Goal: Transaction & Acquisition: Register for event/course

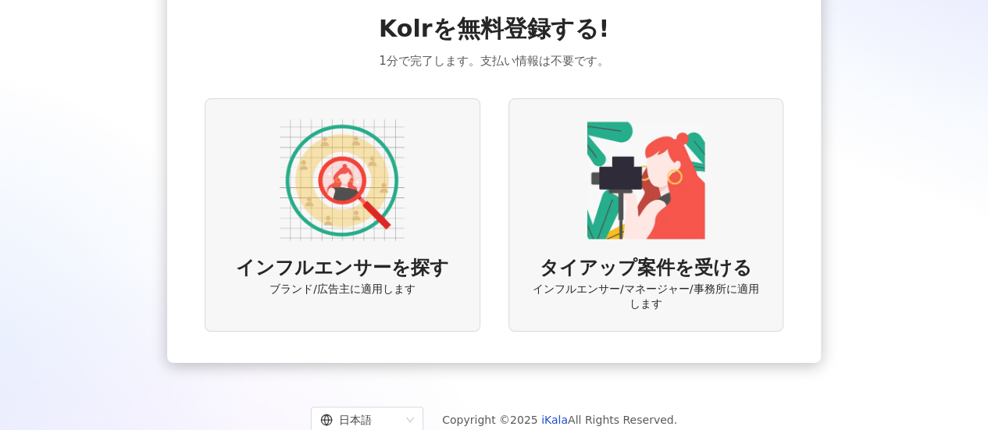
scroll to position [91, 0]
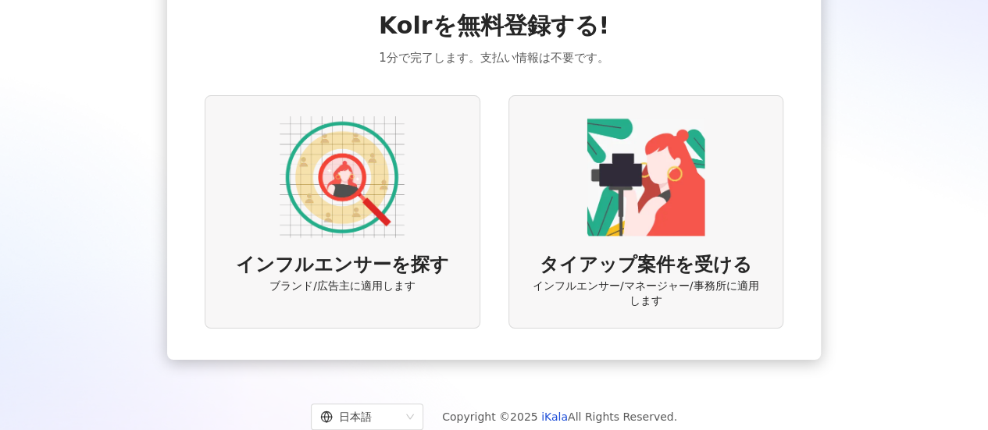
click at [408, 204] on div "インフルエンサーを探す ブランド/広告主に適用します" at bounding box center [342, 211] width 275 height 233
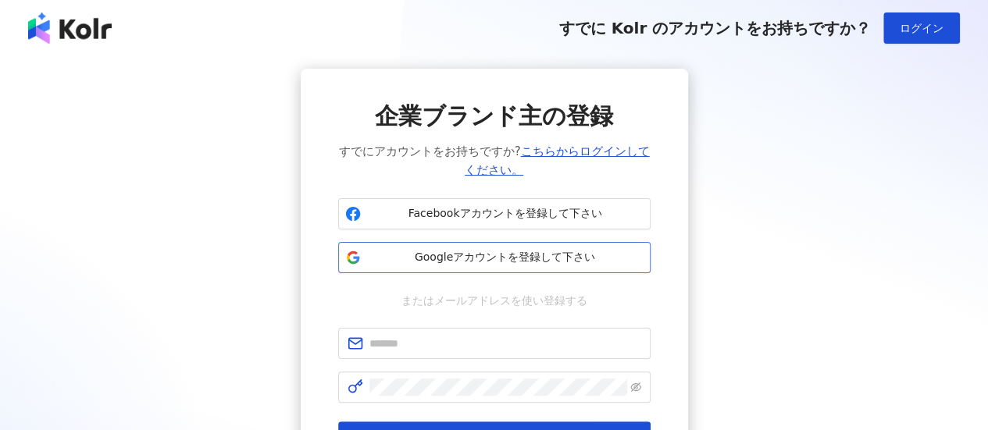
click at [501, 255] on span "Googleアカウントを登録して下さい" at bounding box center [505, 258] width 276 height 16
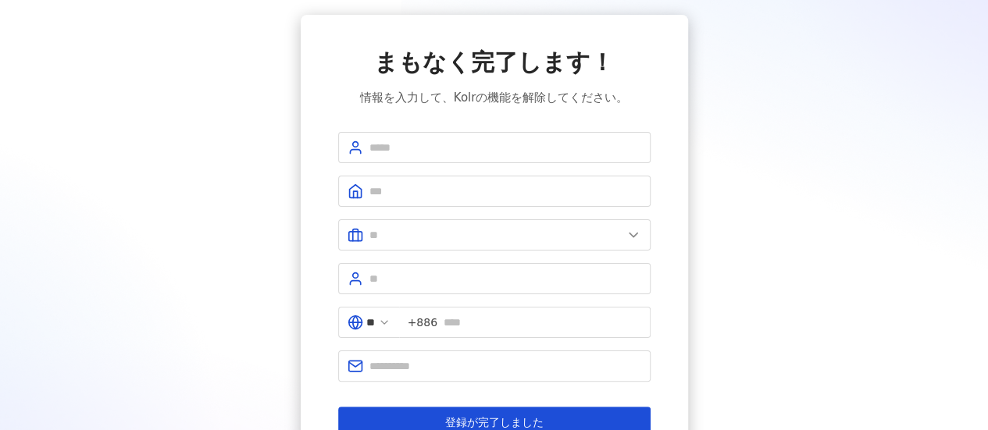
scroll to position [78, 0]
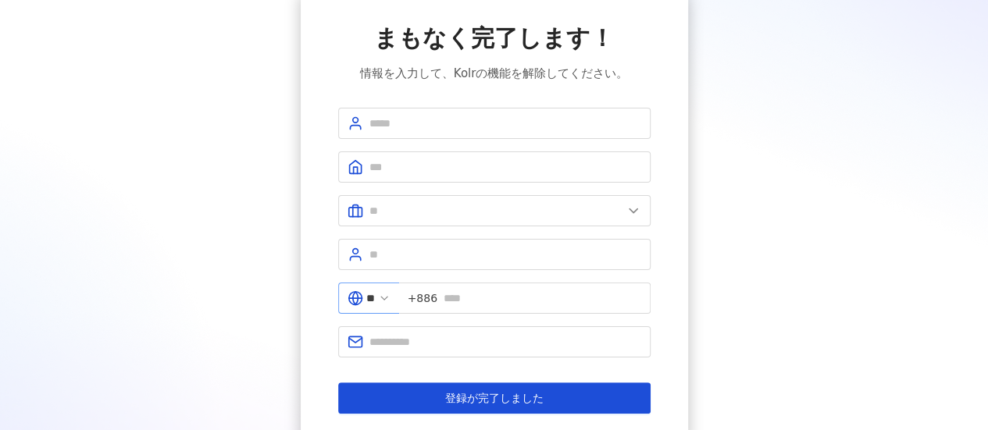
click at [390, 295] on icon at bounding box center [384, 298] width 12 height 12
click at [390, 296] on icon at bounding box center [384, 298] width 12 height 12
click at [436, 298] on span "+886" at bounding box center [423, 298] width 30 height 17
click at [390, 293] on icon at bounding box center [384, 298] width 12 height 12
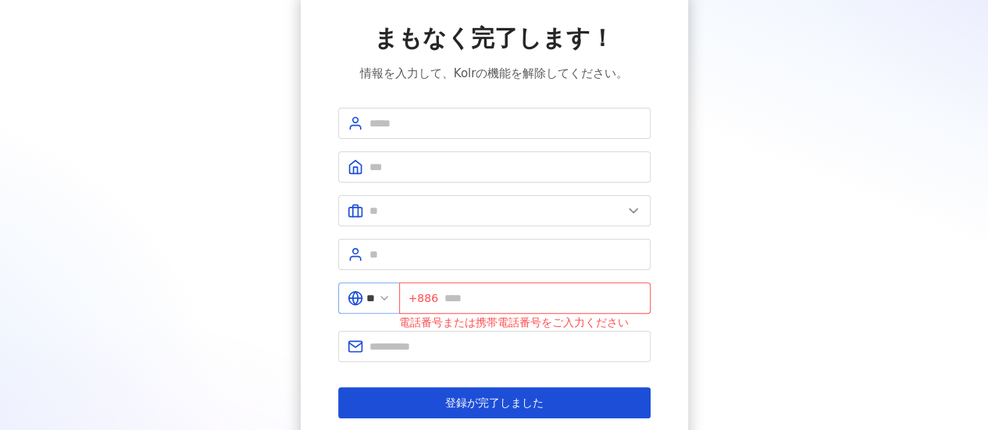
click at [390, 296] on icon at bounding box center [384, 298] width 12 height 12
click at [375, 302] on input "**" at bounding box center [370, 298] width 9 height 17
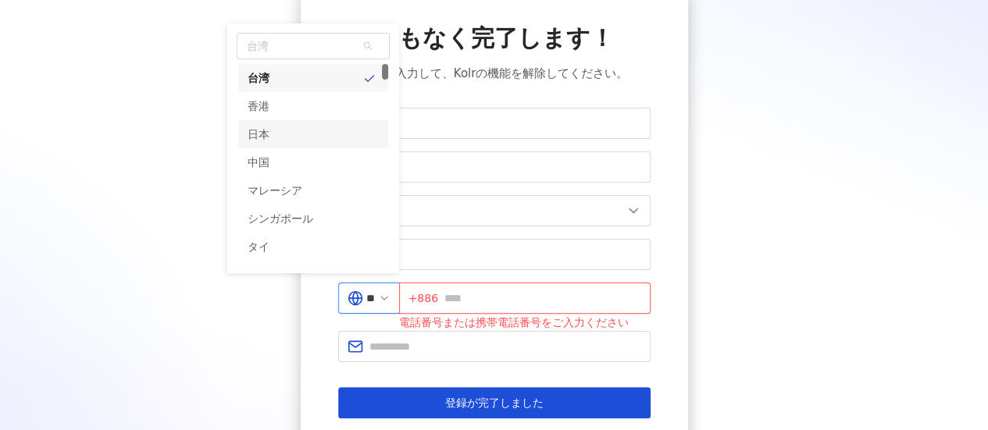
drag, startPoint x: 305, startPoint y: 126, endPoint x: 312, endPoint y: 135, distance: 11.7
click at [305, 126] on div "日本" at bounding box center [313, 134] width 150 height 28
type input "**"
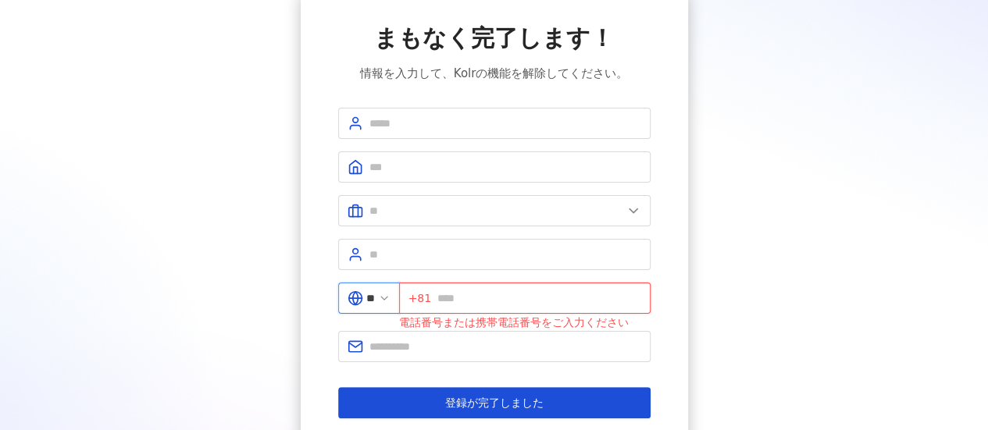
click at [464, 294] on input "text" at bounding box center [538, 298] width 203 height 17
type input "**********"
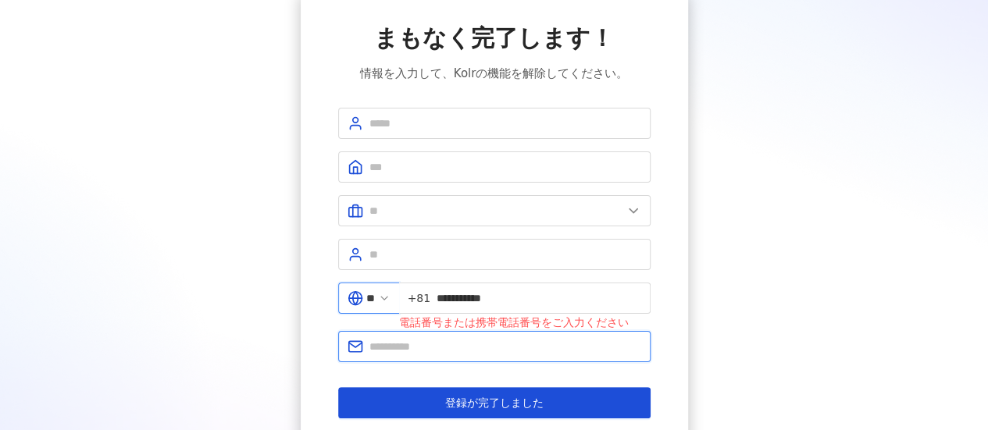
click at [504, 347] on input "text" at bounding box center [505, 346] width 272 height 17
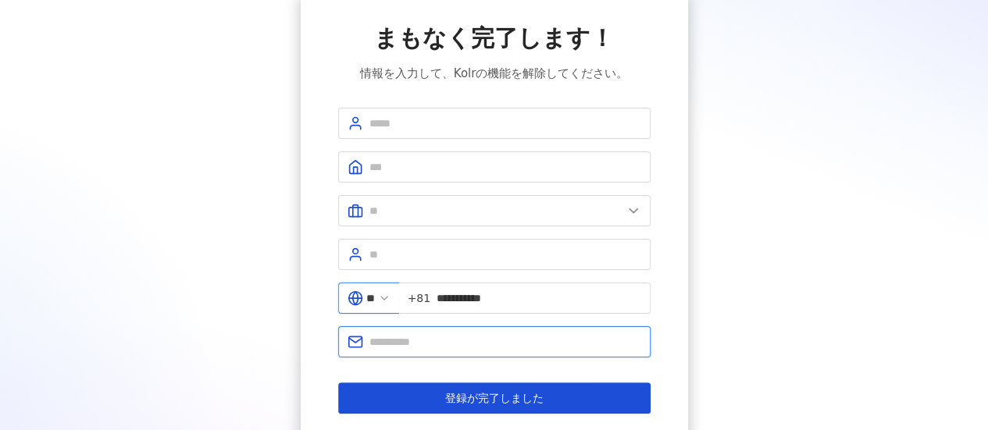
type input "**********"
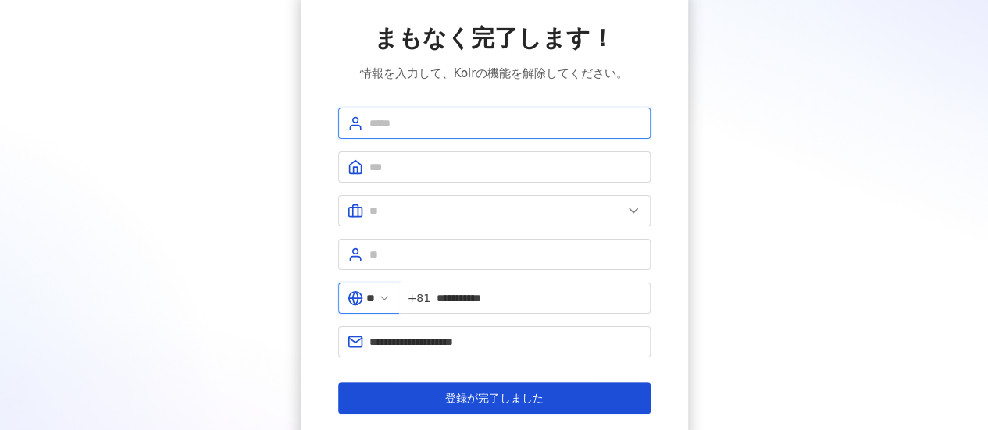
click at [434, 126] on input "text" at bounding box center [505, 123] width 272 height 17
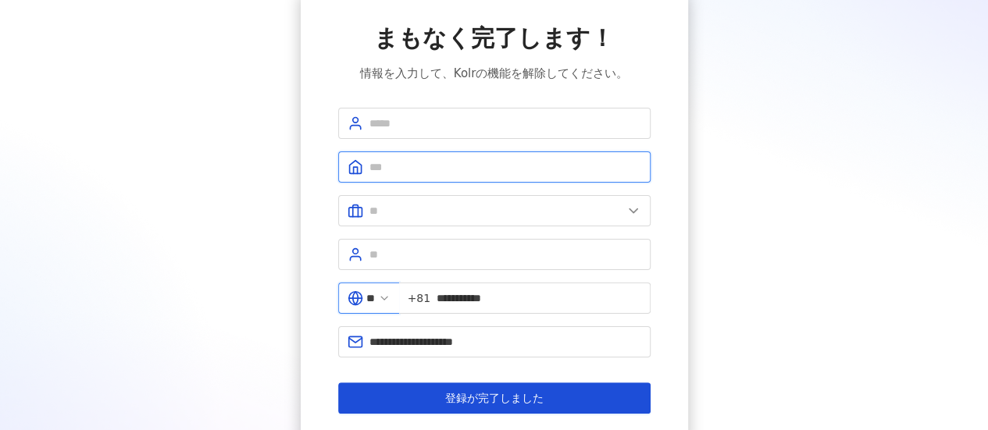
click at [401, 166] on input "text" at bounding box center [505, 166] width 272 height 17
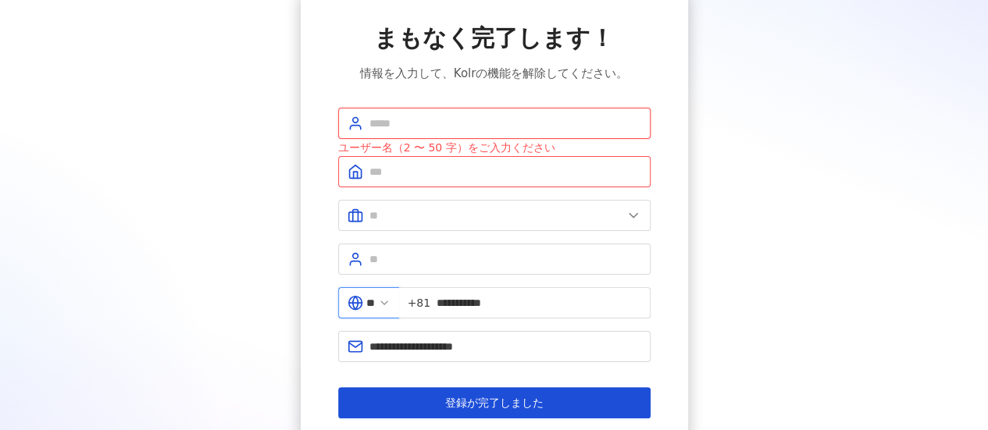
click at [445, 118] on input "text" at bounding box center [505, 123] width 272 height 17
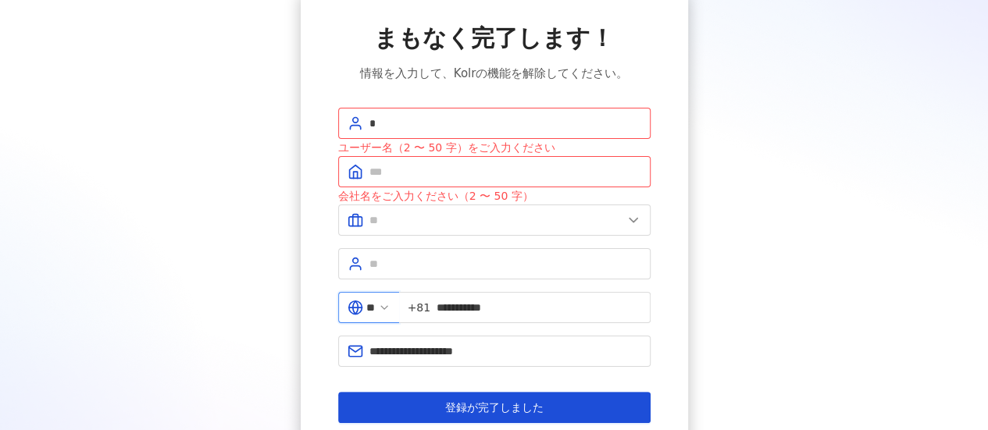
click at [256, 249] on div "**********" at bounding box center [494, 223] width 950 height 464
click at [416, 134] on span "*" at bounding box center [494, 123] width 312 height 31
type input "**"
click at [252, 260] on div "**********" at bounding box center [494, 223] width 950 height 464
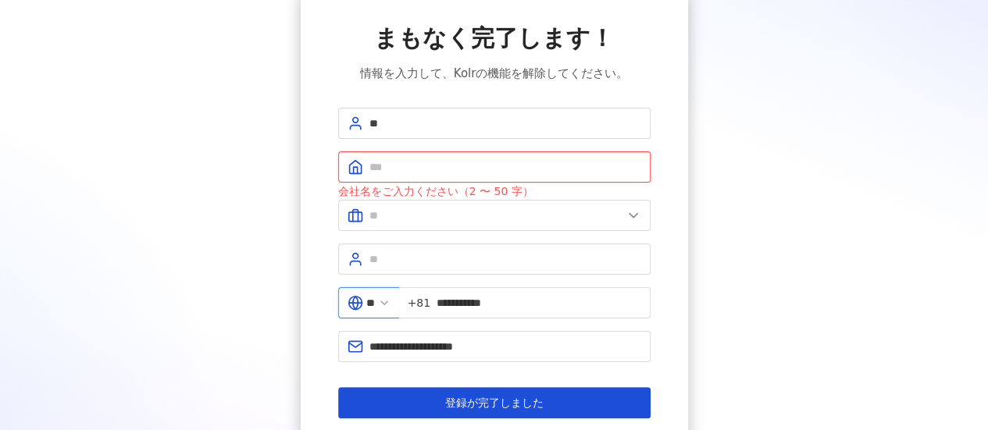
click at [454, 169] on input "text" at bounding box center [505, 166] width 272 height 17
click at [797, 143] on div "**********" at bounding box center [494, 220] width 950 height 459
click at [440, 164] on input "*" at bounding box center [505, 166] width 272 height 17
type input "**"
click at [721, 223] on div "**********" at bounding box center [494, 220] width 950 height 459
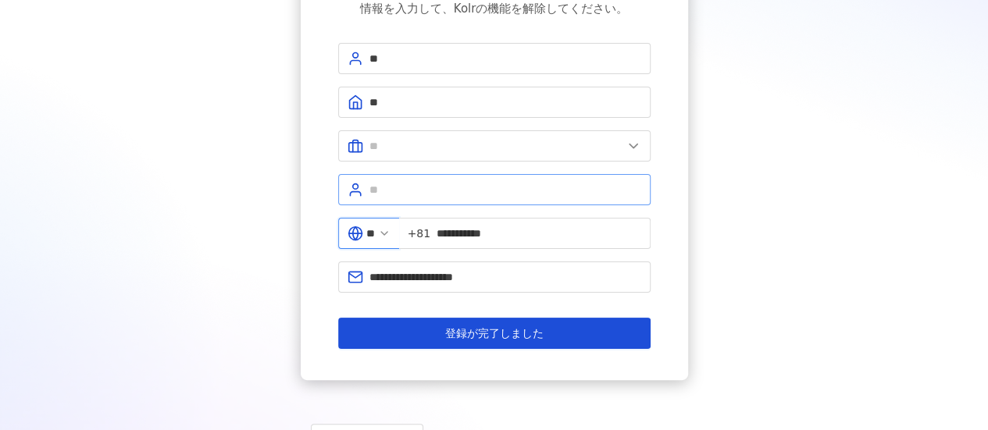
scroll to position [155, 0]
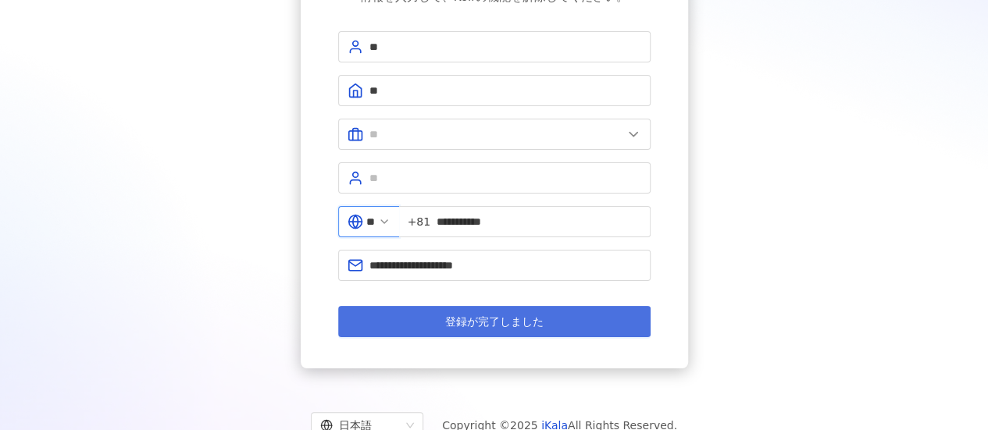
click at [571, 315] on button "登録が完了しました" at bounding box center [494, 321] width 312 height 31
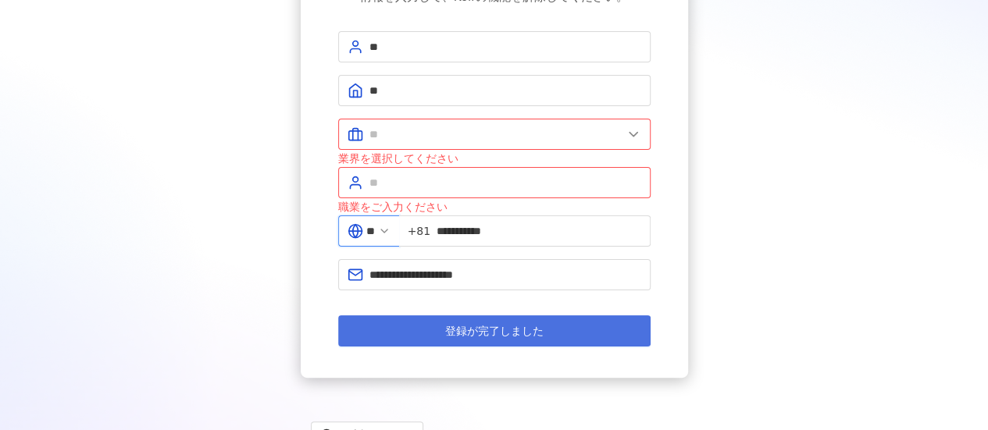
click at [571, 315] on button "登録が完了しました" at bounding box center [494, 330] width 312 height 31
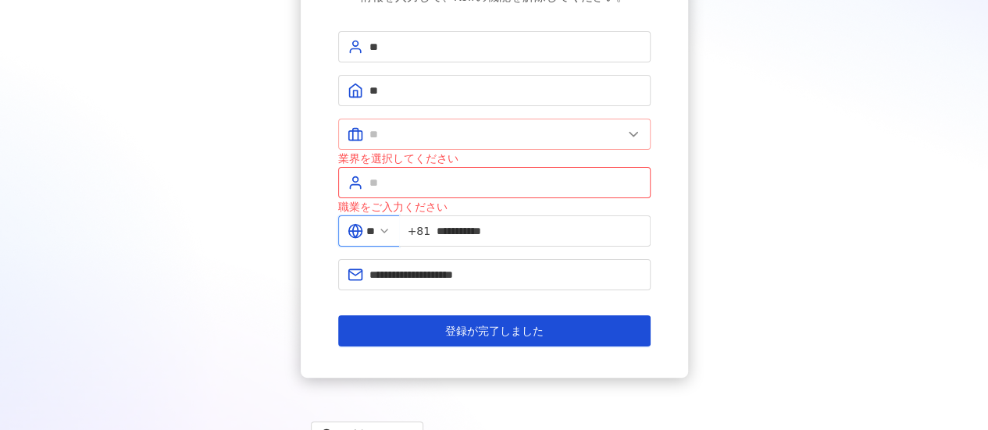
click at [551, 146] on span at bounding box center [494, 134] width 312 height 31
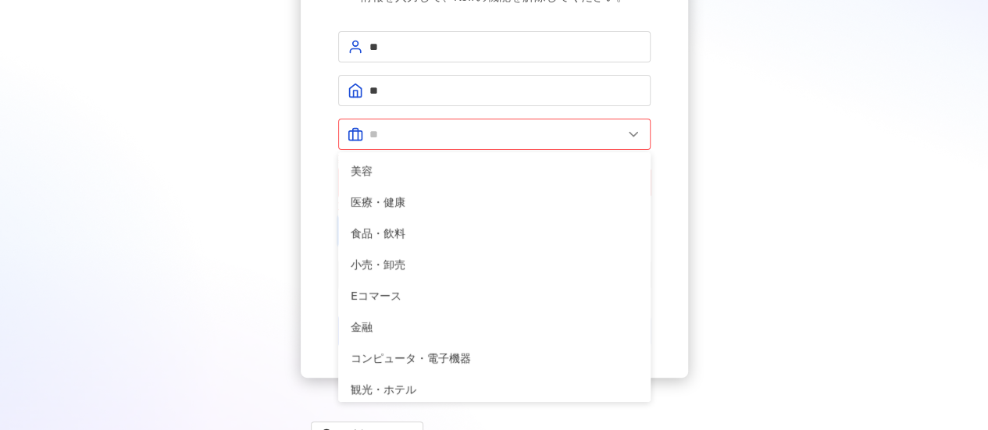
click at [552, 151] on div "業界を選択してください" at bounding box center [494, 158] width 312 height 17
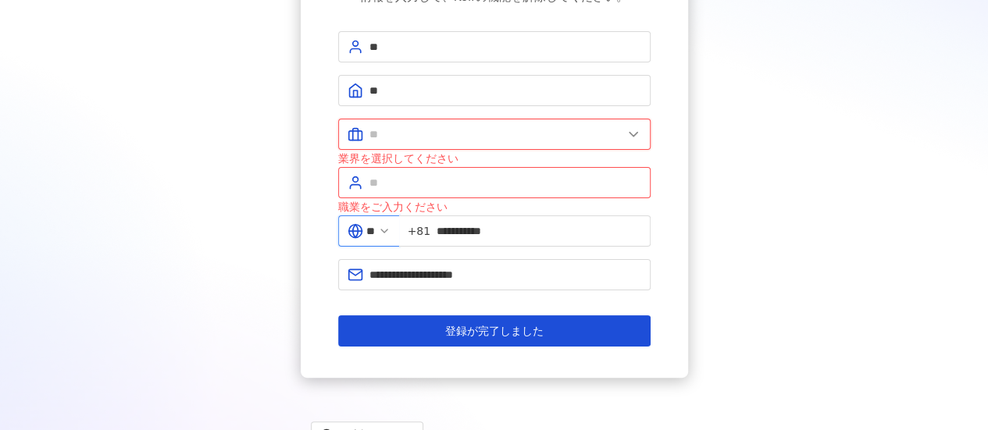
click at [540, 132] on input "text" at bounding box center [495, 134] width 253 height 17
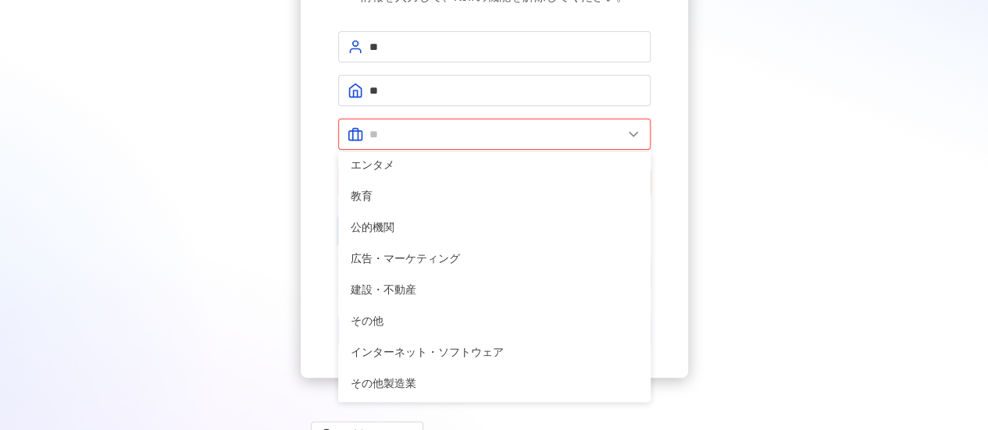
scroll to position [215, 0]
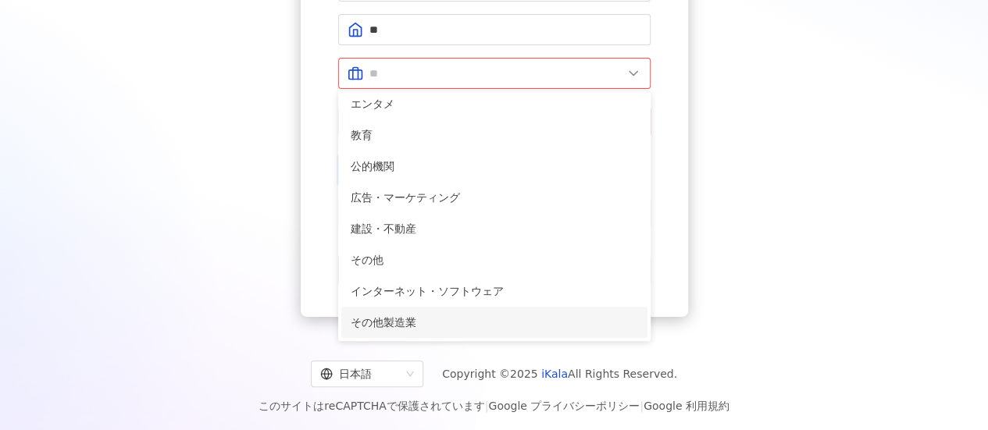
click at [478, 322] on span "その他製造業" at bounding box center [494, 322] width 287 height 17
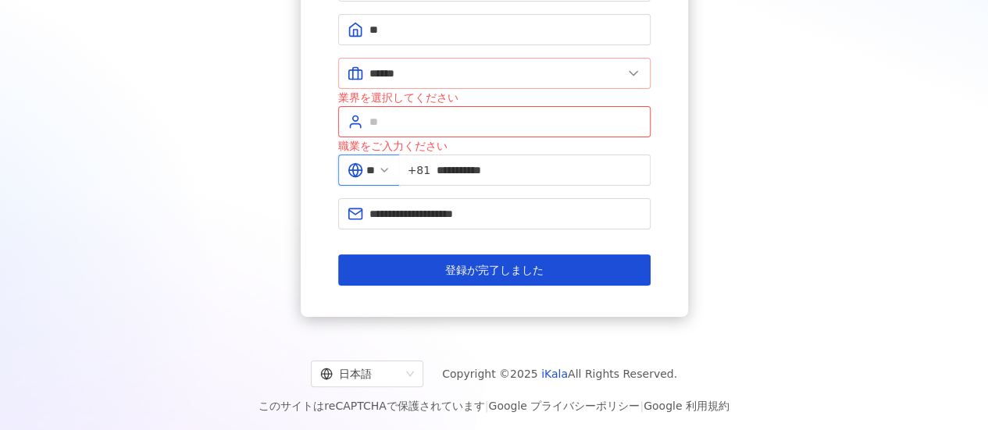
click at [467, 82] on span "******" at bounding box center [494, 73] width 312 height 31
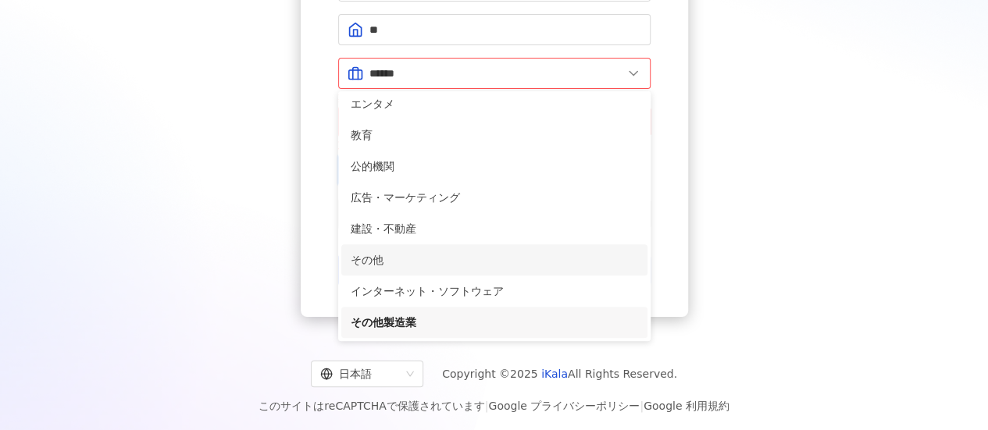
click at [432, 252] on span "その他" at bounding box center [494, 259] width 287 height 17
type input "***"
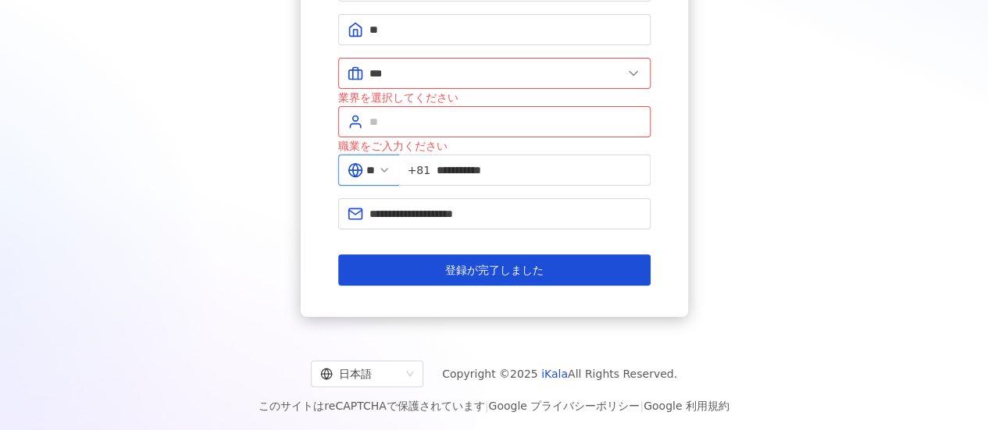
click at [443, 137] on div "職業をご入力ください" at bounding box center [494, 145] width 312 height 17
click at [476, 113] on input "text" at bounding box center [505, 121] width 272 height 17
click at [734, 237] on div "**********" at bounding box center [494, 85] width 950 height 464
click at [469, 116] on input "text" at bounding box center [505, 121] width 272 height 17
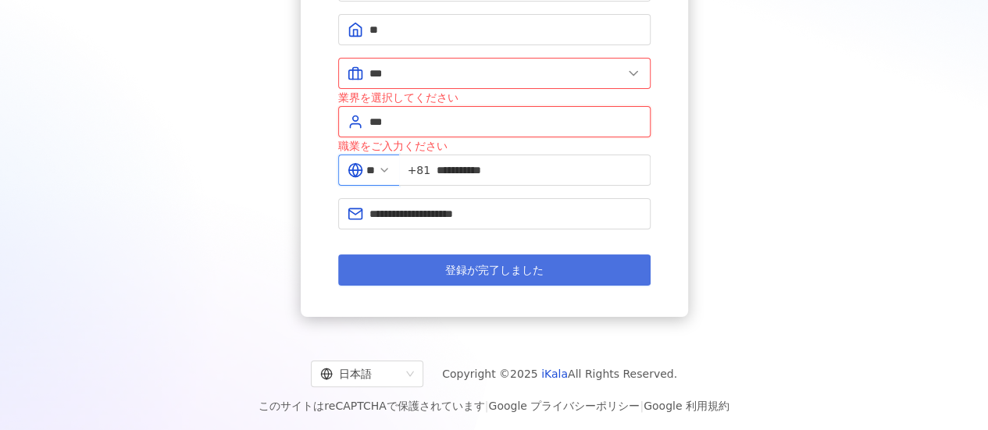
type input "***"
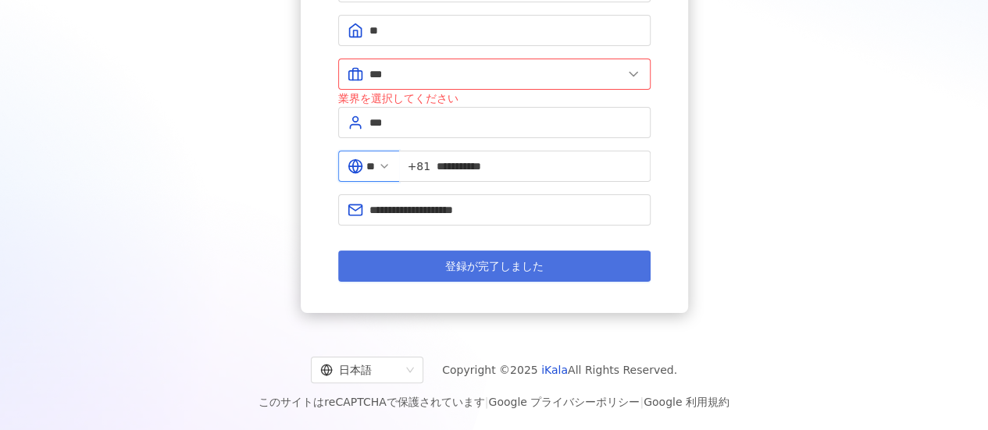
click at [497, 272] on span "登録が完了しました" at bounding box center [494, 266] width 98 height 12
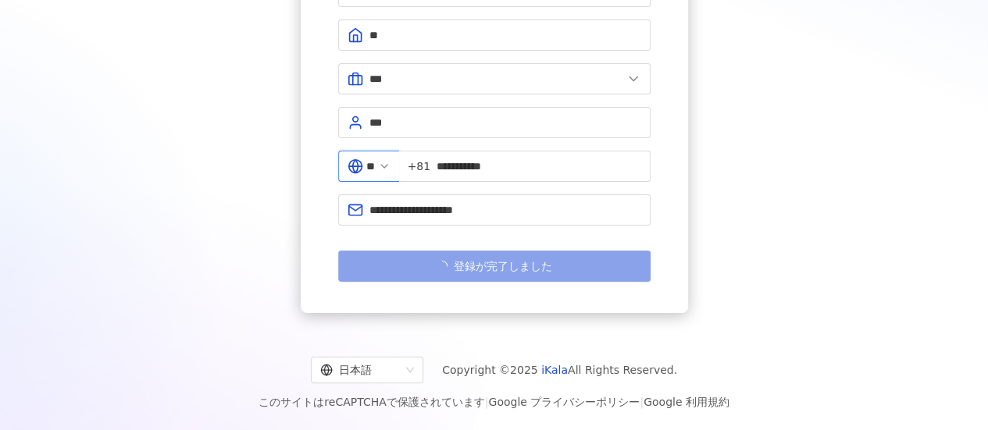
scroll to position [206, 0]
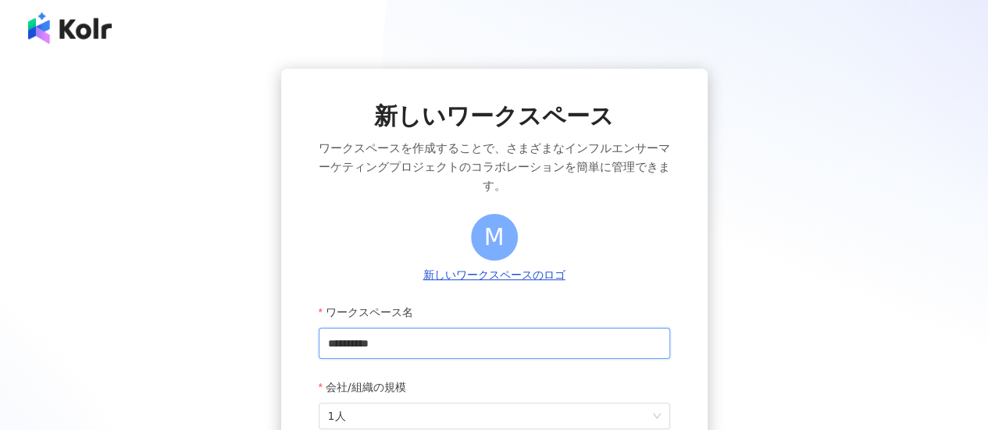
click at [458, 348] on input "**********" at bounding box center [494, 343] width 351 height 31
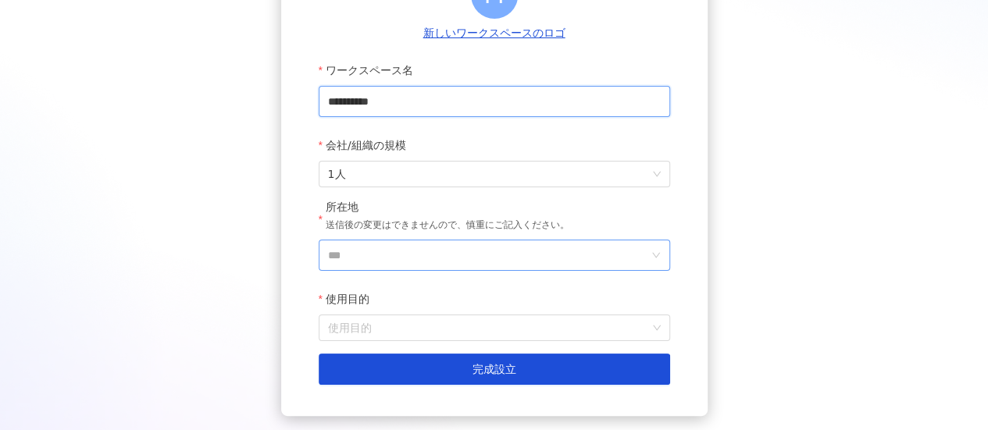
scroll to position [312, 0]
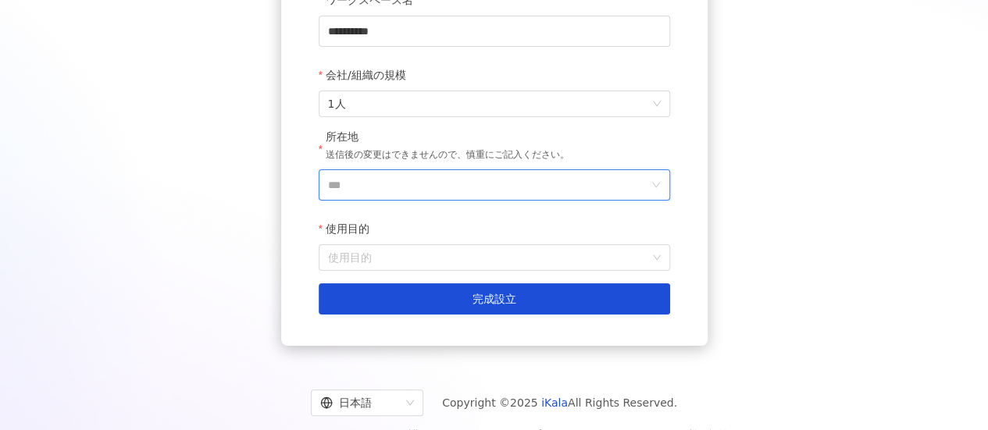
click at [356, 187] on input "***" at bounding box center [488, 185] width 320 height 30
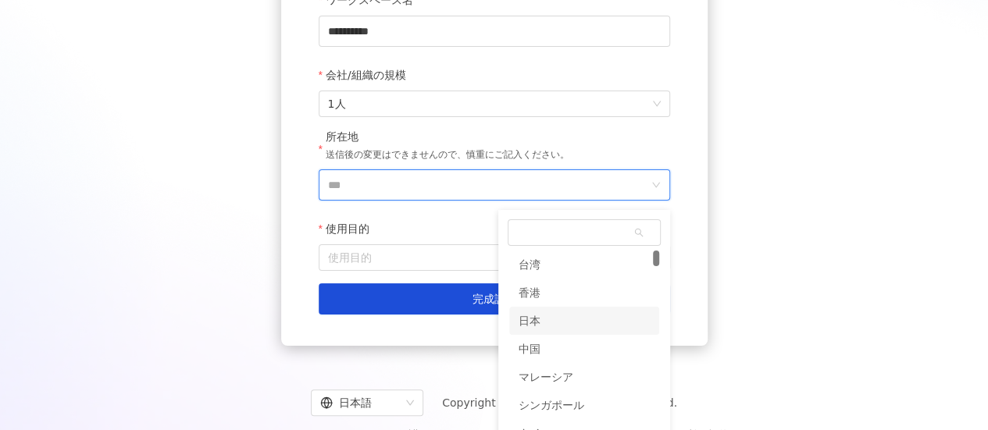
drag, startPoint x: 542, startPoint y: 326, endPoint x: 523, endPoint y: 319, distance: 19.8
click at [541, 326] on div "日本" at bounding box center [584, 321] width 150 height 28
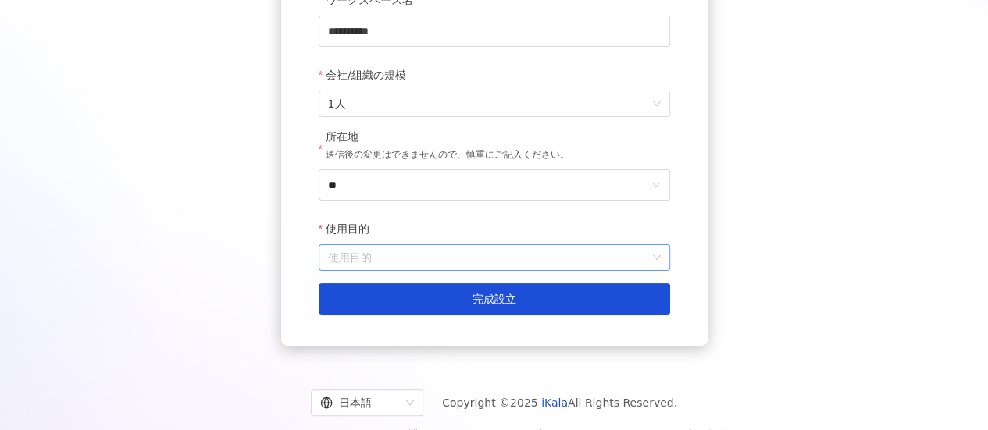
click at [447, 252] on input "使用目的" at bounding box center [494, 257] width 333 height 25
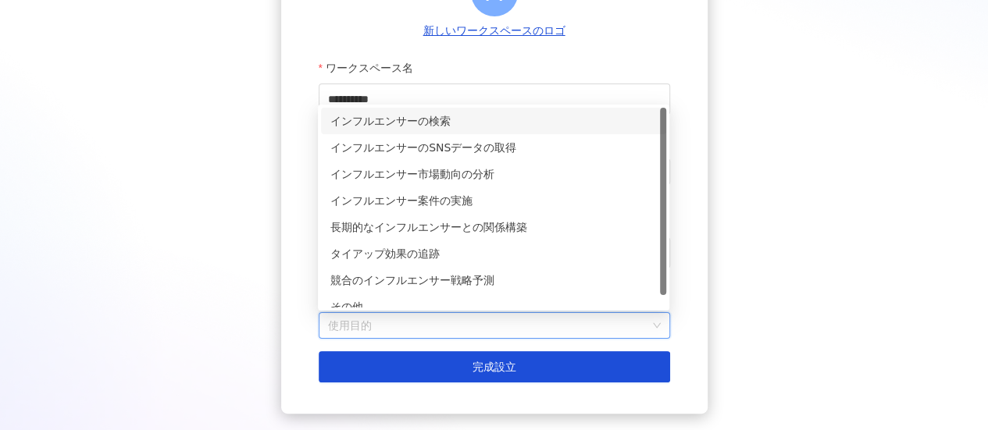
scroll to position [234, 0]
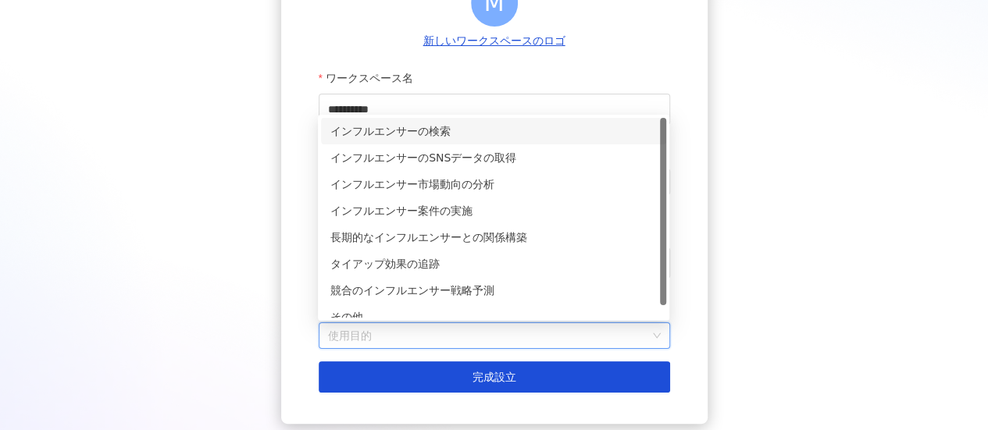
click at [426, 135] on div "インフルエンサーの検索" at bounding box center [493, 131] width 326 height 17
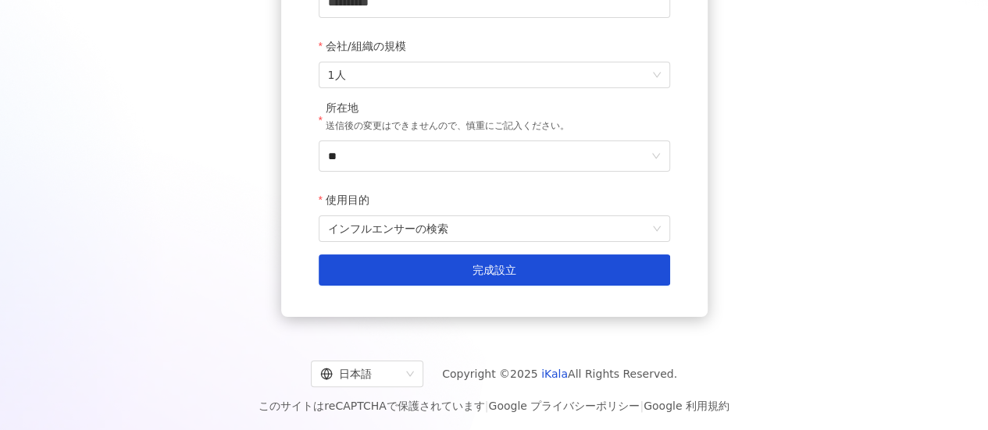
scroll to position [347, 0]
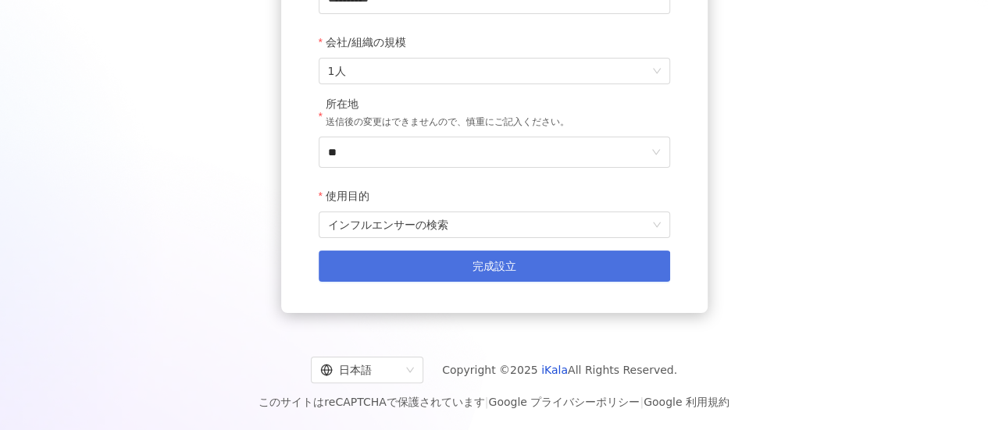
click at [475, 262] on span "完成設立" at bounding box center [494, 266] width 44 height 12
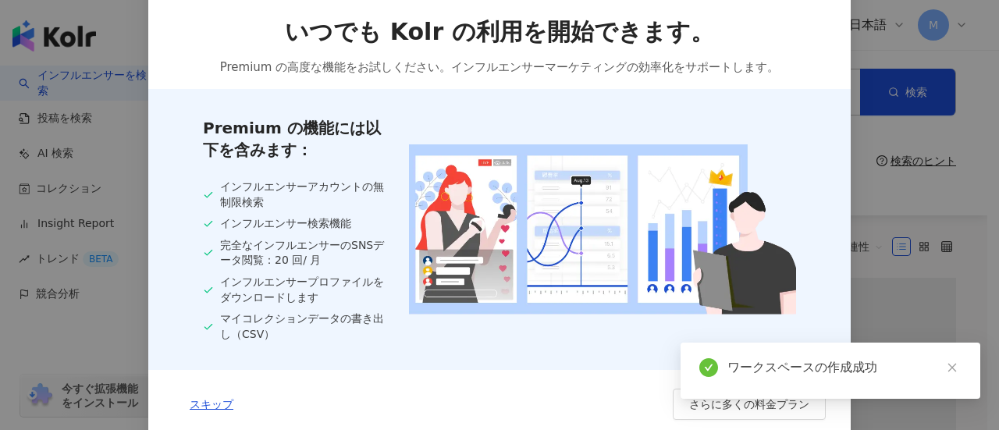
scroll to position [37, 0]
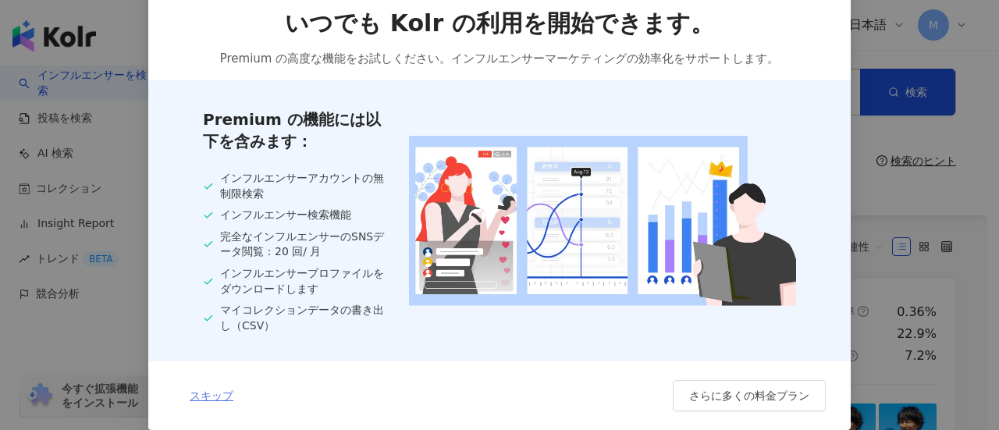
click at [212, 399] on span "スキップ" at bounding box center [212, 396] width 44 height 12
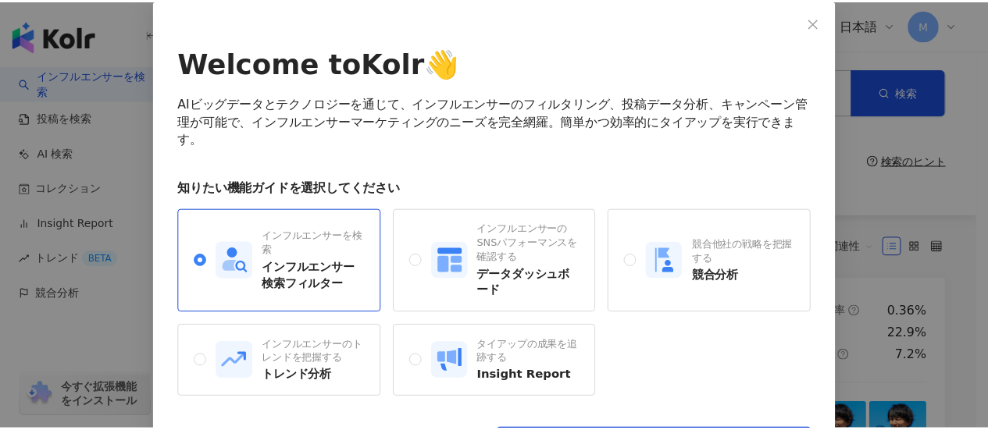
scroll to position [144, 0]
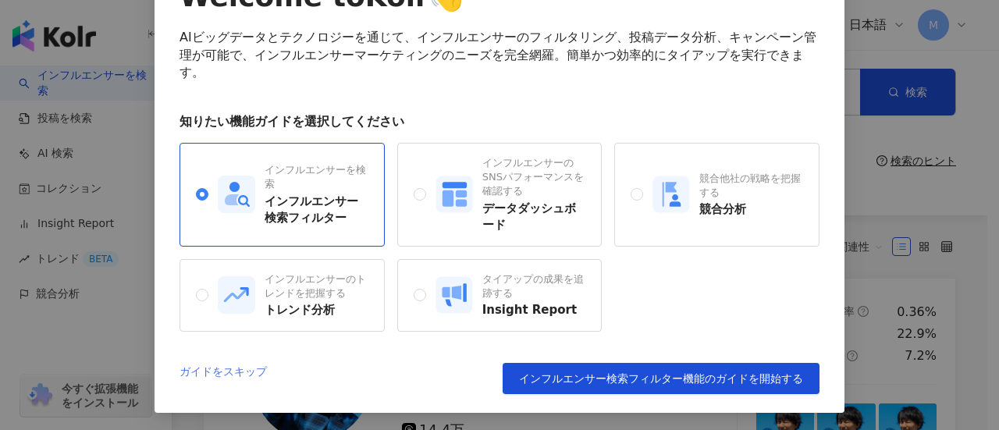
click at [200, 371] on link "ガイドをスキップ" at bounding box center [223, 378] width 87 height 31
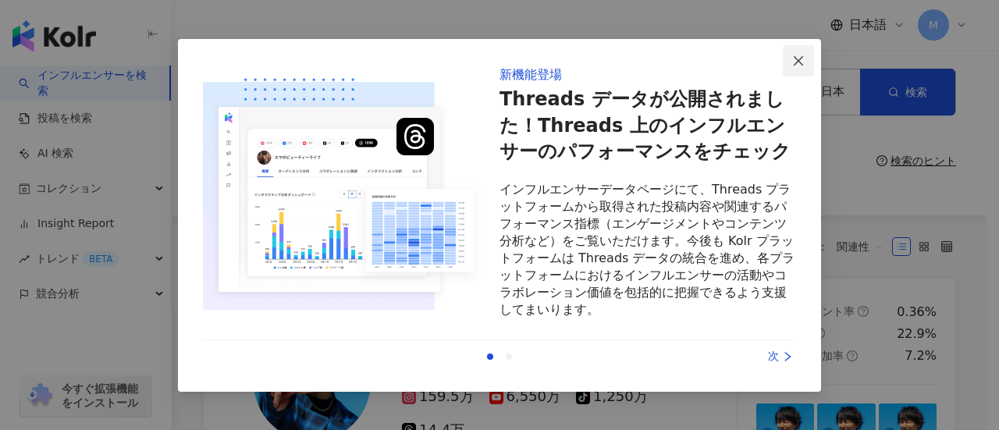
click at [800, 62] on icon "close" at bounding box center [798, 60] width 9 height 9
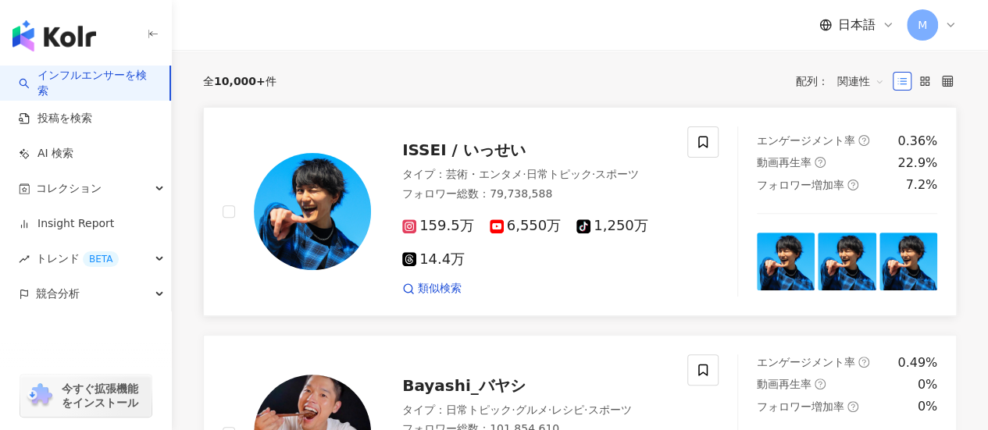
scroll to position [0, 0]
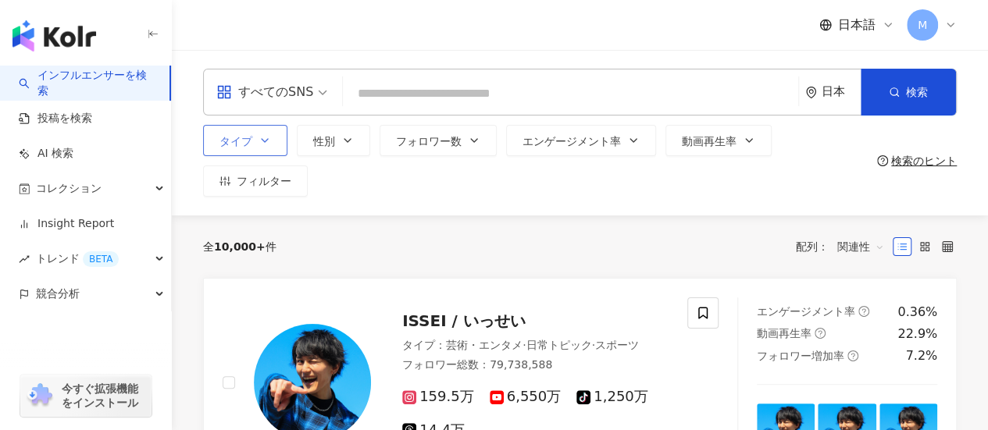
click at [278, 148] on button "タイプ" at bounding box center [245, 140] width 84 height 31
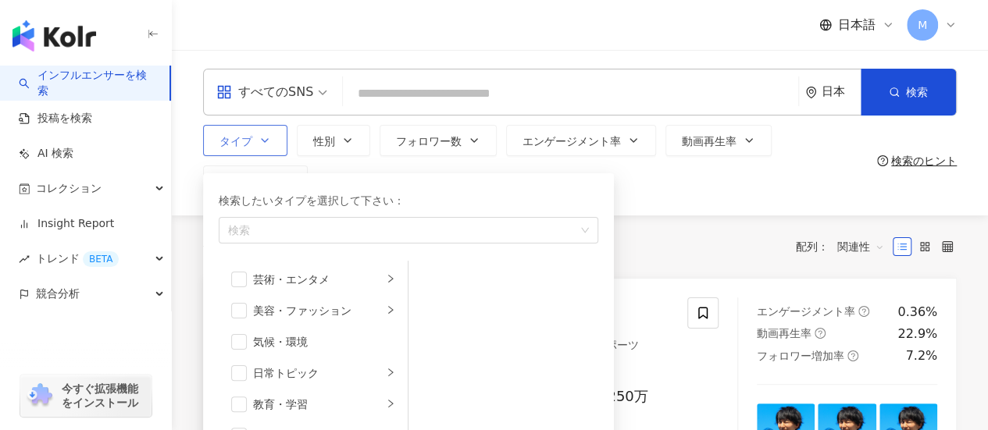
click at [278, 148] on button "タイプ 検索したいタイプを選択して下さい： 検索 芸術・エンタメ 美容・ファッション 気候・環境 日常トピック 教育・学習 ファミリー ファイナンス グルメ …" at bounding box center [245, 140] width 84 height 31
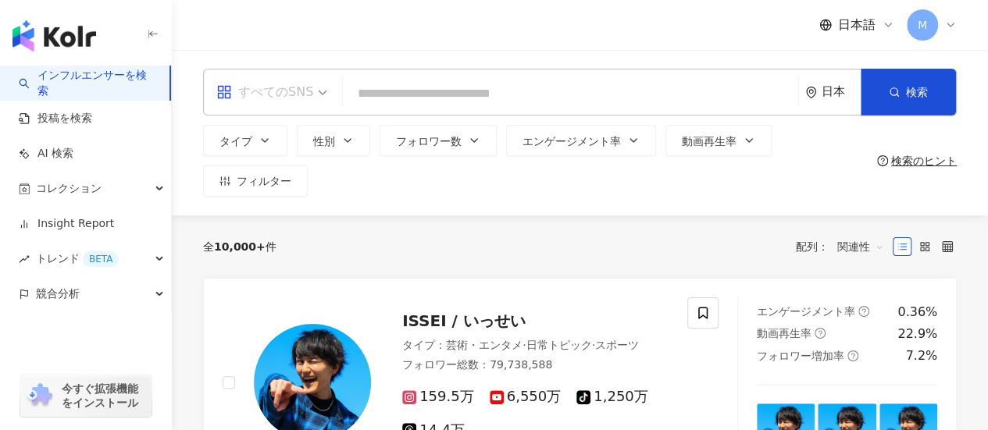
click at [301, 87] on div "すべてのSNS" at bounding box center [264, 92] width 97 height 25
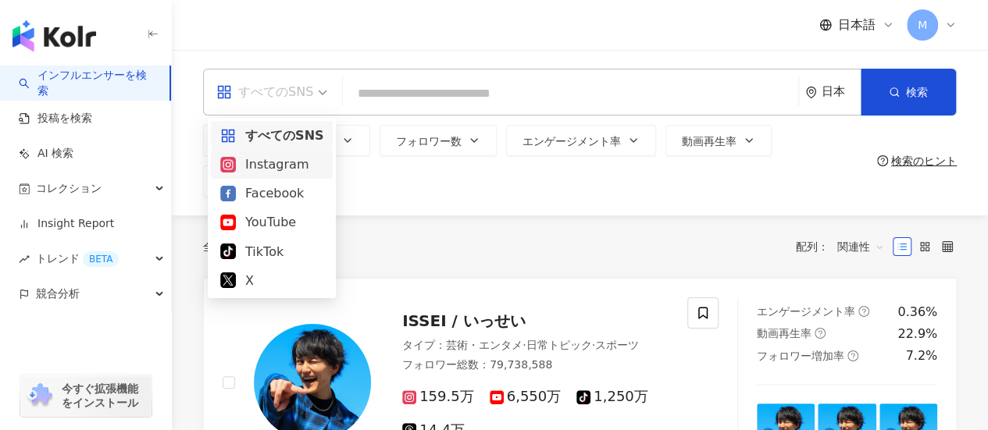
click at [286, 159] on div "Instagram" at bounding box center [271, 165] width 103 height 20
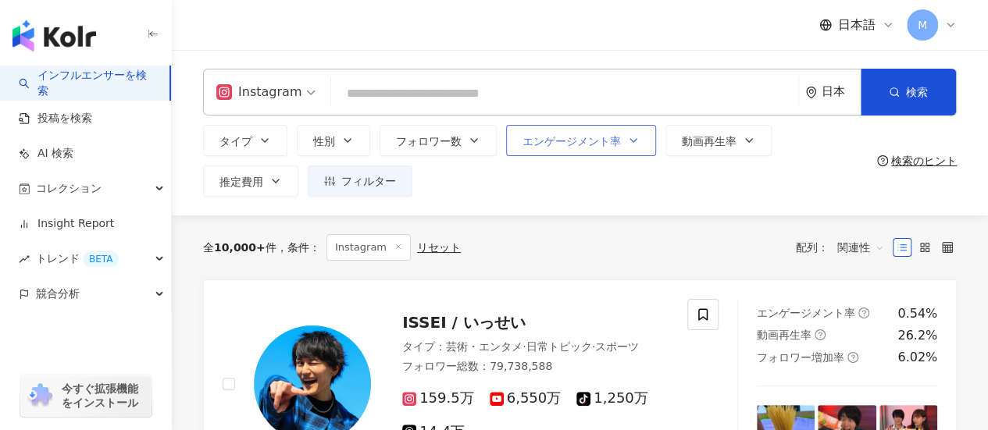
click at [594, 147] on span "エンゲージメント率" at bounding box center [571, 141] width 98 height 12
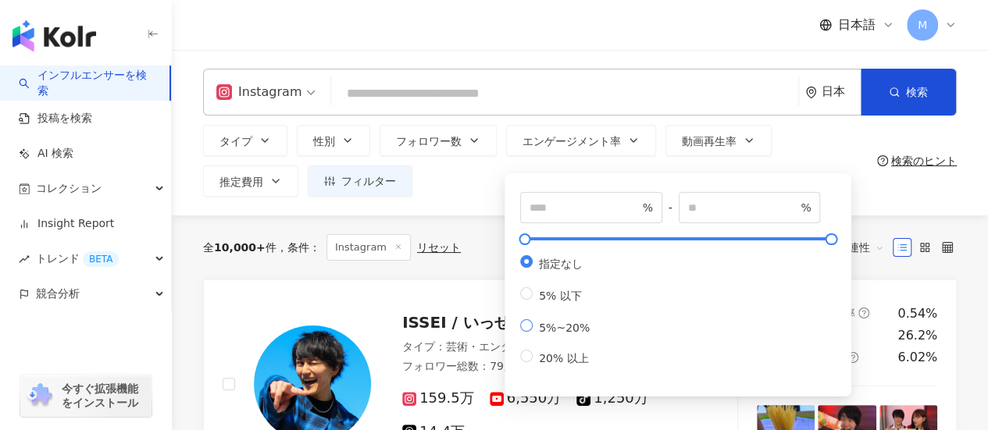
click at [532, 331] on span "5%~20%" at bounding box center [563, 328] width 63 height 12
type input "*"
type input "**"
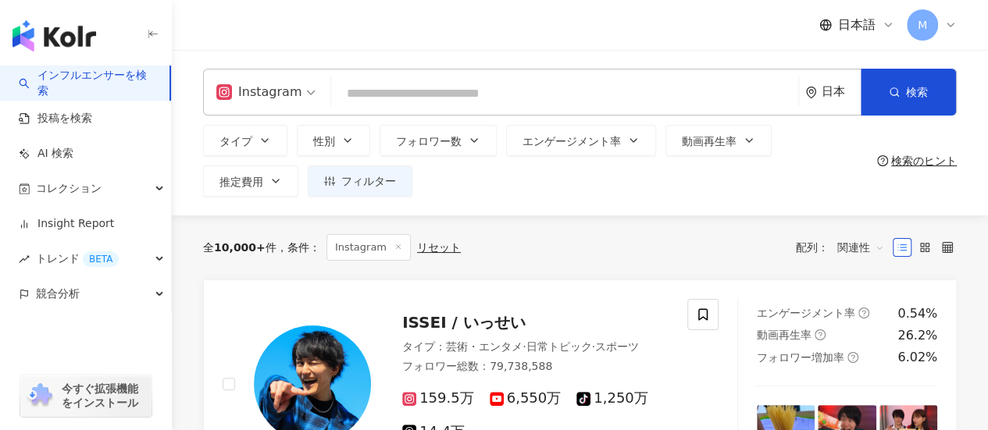
click at [902, 208] on div "Instagram 日本 検索 タイプ 性別 フォロワー数 エンゲージメント率 動画再生率 推定費用 フィルター * % - ** % 指定なし 5% 以下 …" at bounding box center [580, 133] width 816 height 166
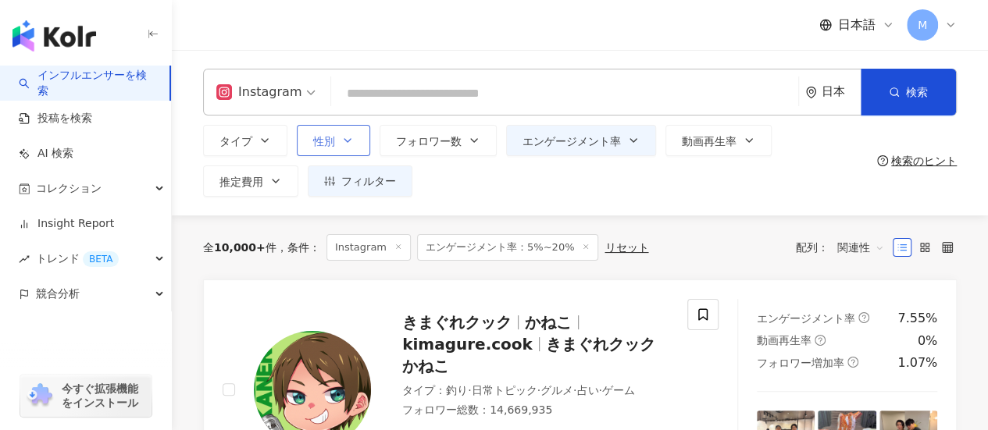
click at [332, 143] on span "性別" at bounding box center [324, 141] width 22 height 12
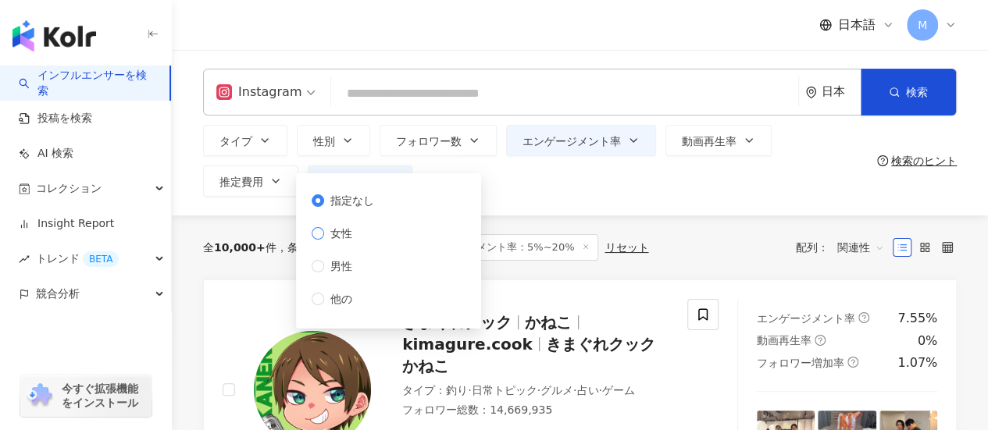
click at [347, 232] on span "女性" at bounding box center [341, 233] width 34 height 17
click at [478, 138] on icon "button" at bounding box center [474, 140] width 12 height 12
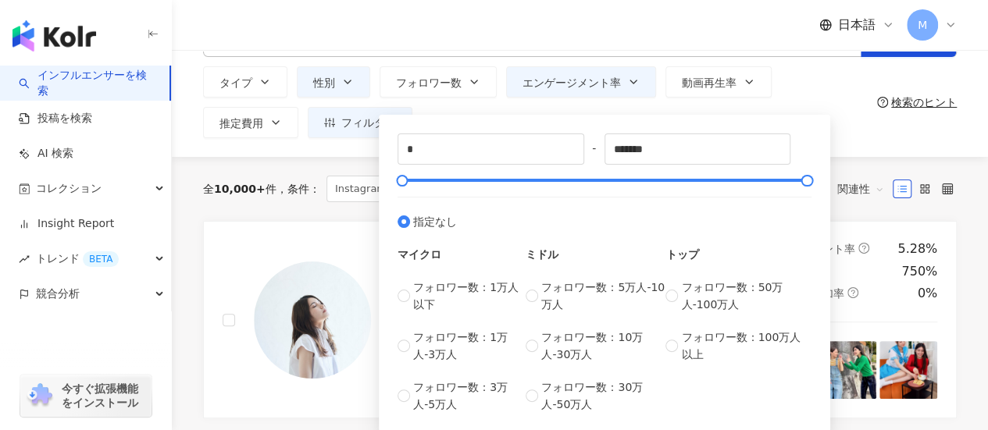
scroll to position [78, 0]
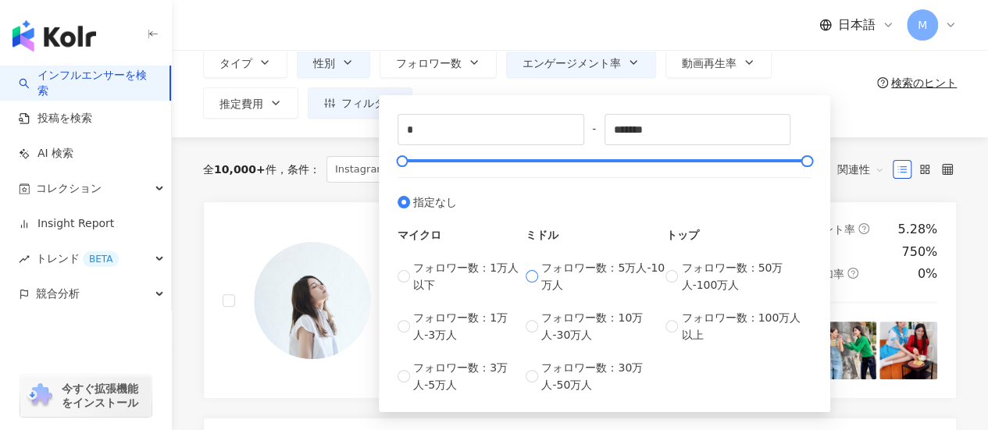
click at [540, 271] on label "フォロワー数：5万人-10万人" at bounding box center [595, 276] width 140 height 34
type input "*****"
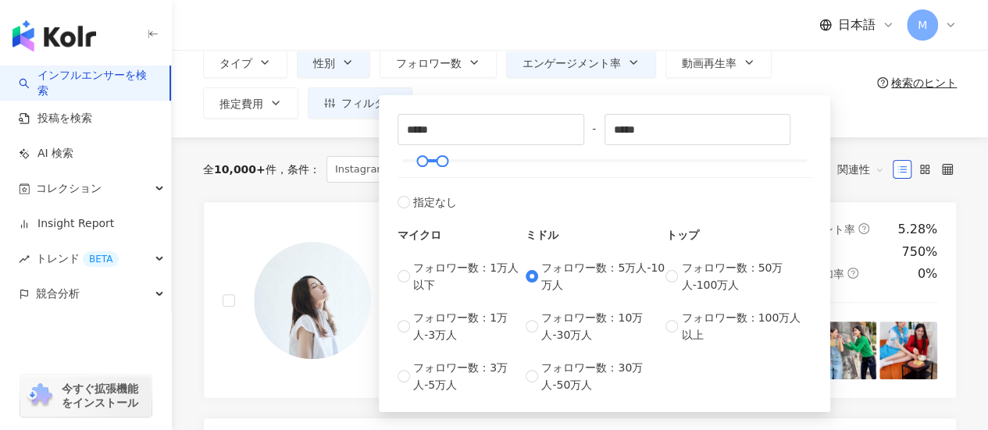
click at [864, 109] on div "タイプ 性別 フォロワー数 エンゲージメント率 動画再生率 推定費用 フィルター * % - ** % 指定なし 5% 以下 5%~20% 20% 以上 指定…" at bounding box center [537, 83] width 668 height 72
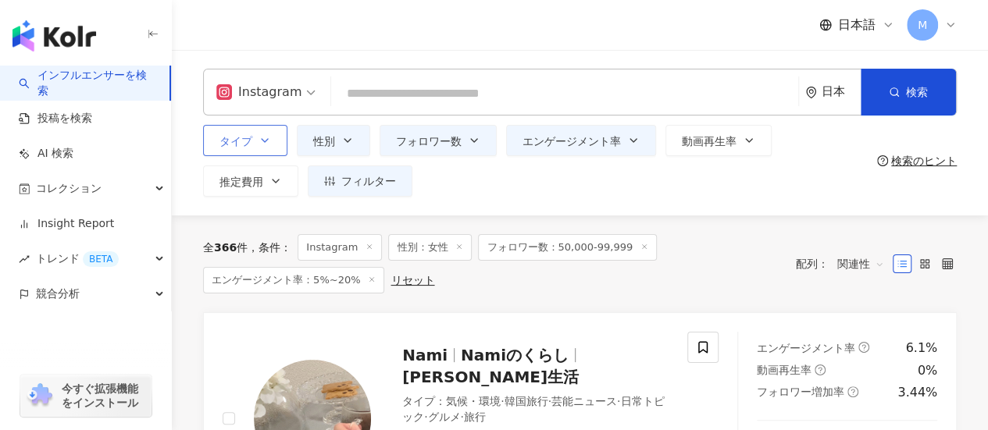
click at [274, 138] on button "タイプ" at bounding box center [245, 140] width 84 height 31
click at [676, 203] on div "Instagram 日本 検索 タイプ 検索したいタイプを選択して下さい： 検索 芸術・エンタメ 美容・ファッション 気候・環境 日常トピック 教育・学習 フ…" at bounding box center [580, 133] width 816 height 166
drag, startPoint x: 278, startPoint y: 148, endPoint x: 286, endPoint y: 155, distance: 10.5
click at [279, 148] on button "タイプ" at bounding box center [245, 140] width 84 height 31
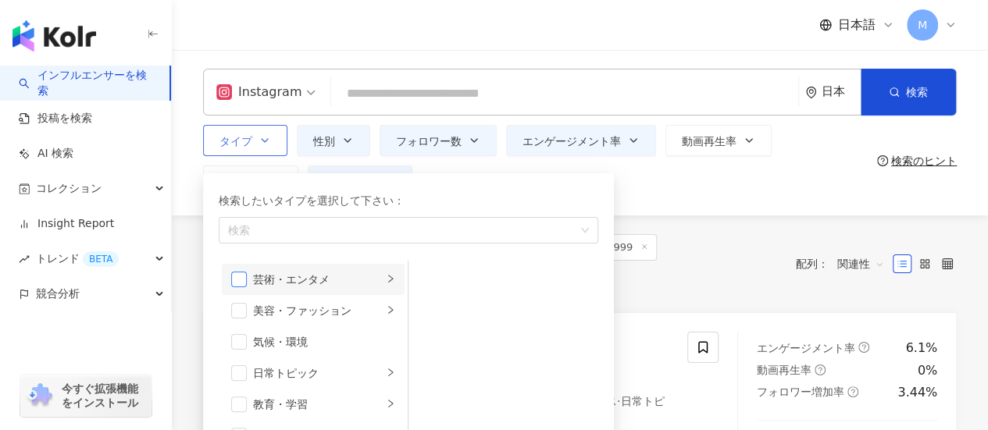
click at [233, 275] on span "button" at bounding box center [239, 280] width 16 height 16
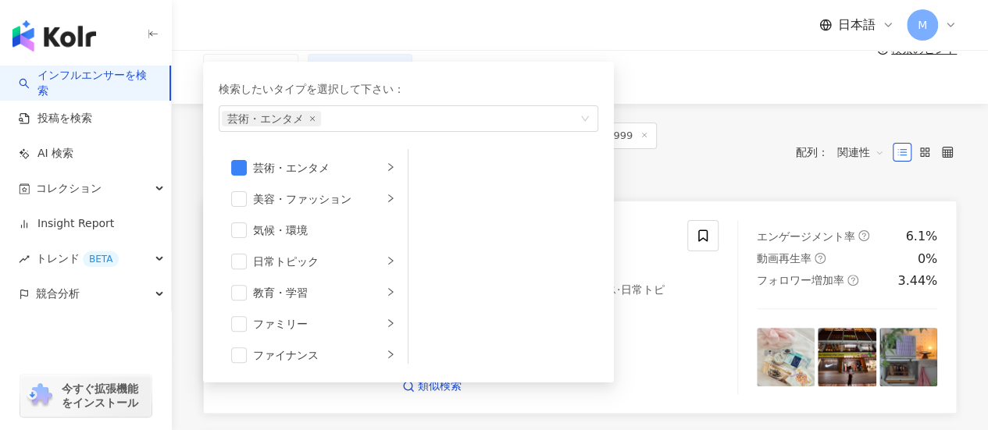
scroll to position [78, 0]
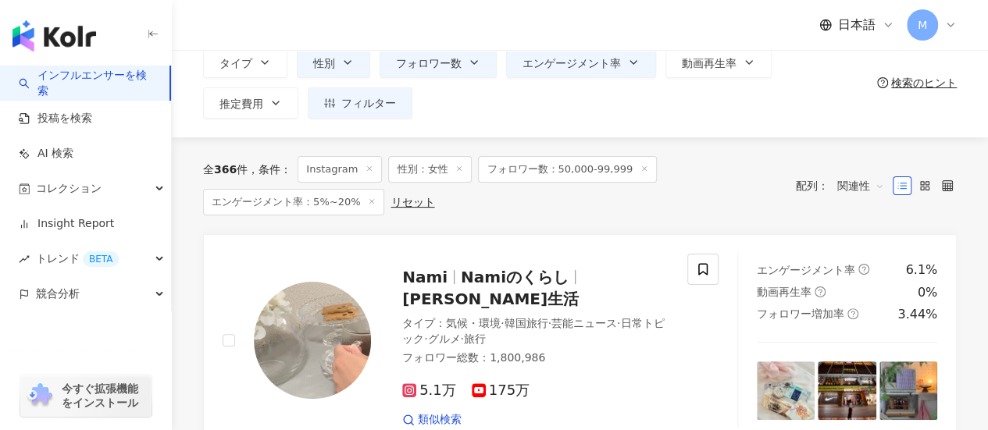
click at [714, 171] on div "全 366 件 条件 ： Instagram 性別：女性 フォロワー数：50,000-99,999 エンゲージメント率：5%~20% リセット" at bounding box center [491, 185] width 577 height 59
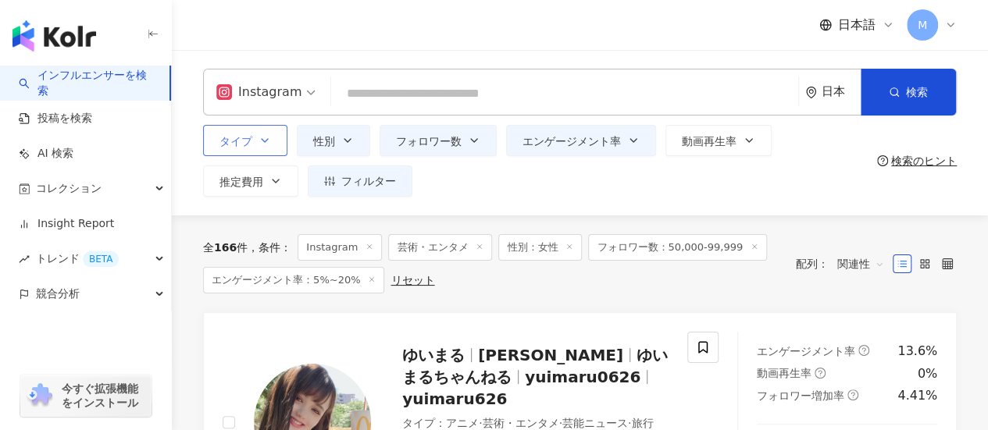
click at [275, 151] on button "タイプ" at bounding box center [245, 140] width 84 height 31
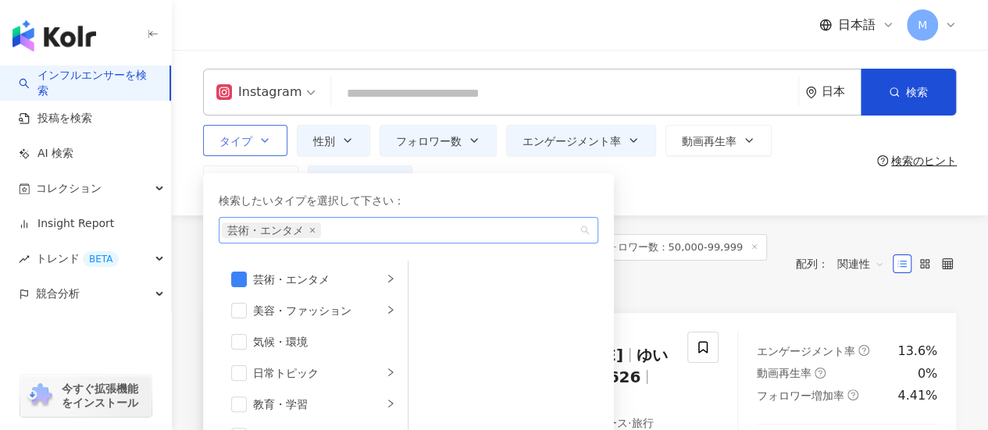
click at [312, 226] on span "芸術・エンタメ" at bounding box center [271, 231] width 99 height 16
click at [314, 230] on icon "close" at bounding box center [312, 230] width 6 height 6
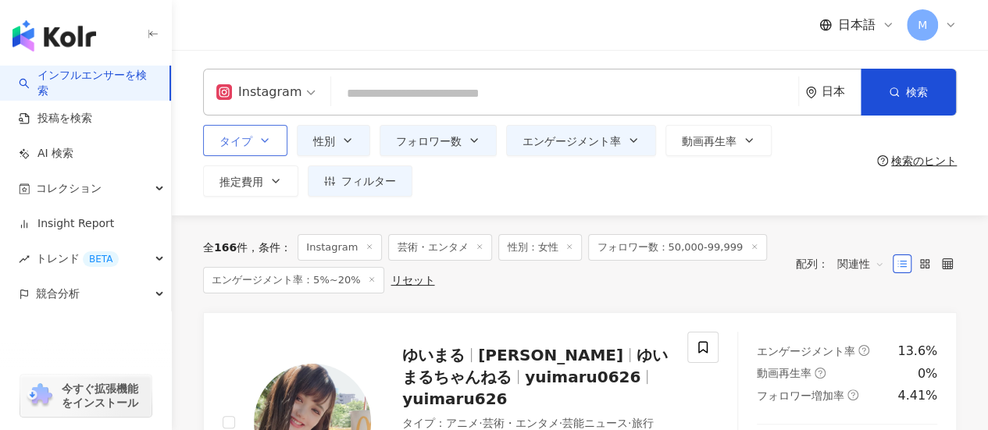
click at [706, 205] on div "Instagram 日本 検索 タイプ 検索したいタイプを選択して下さい： 検索 芸術・エンタメ 美容・ファッション 気候・環境 日常トピック 教育・学習 フ…" at bounding box center [580, 133] width 816 height 166
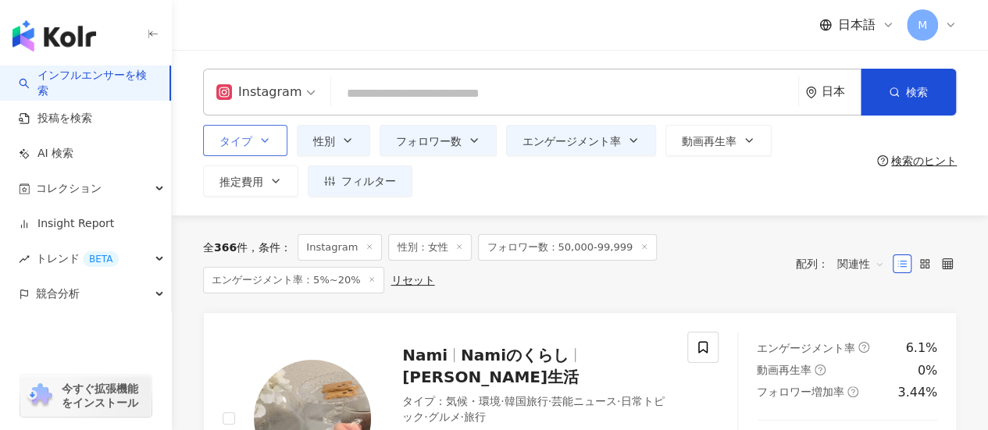
click at [368, 280] on icon at bounding box center [372, 280] width 8 height 8
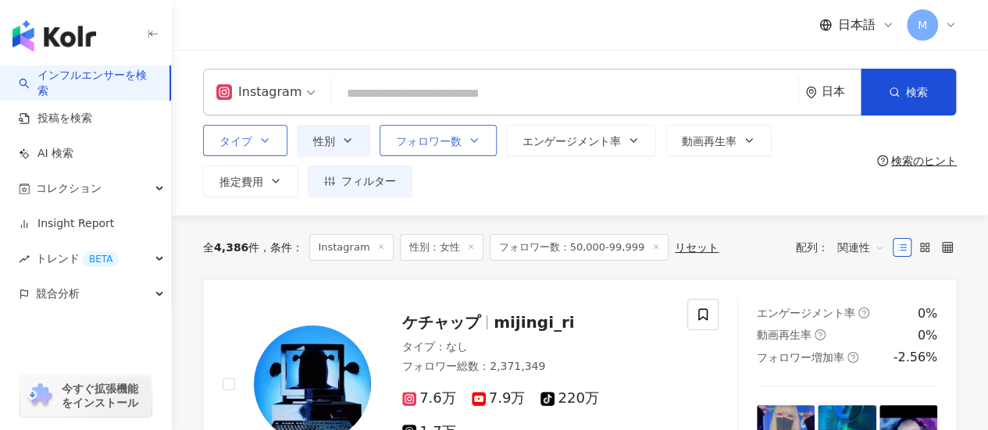
click at [460, 139] on button "フォロワー数" at bounding box center [437, 140] width 117 height 31
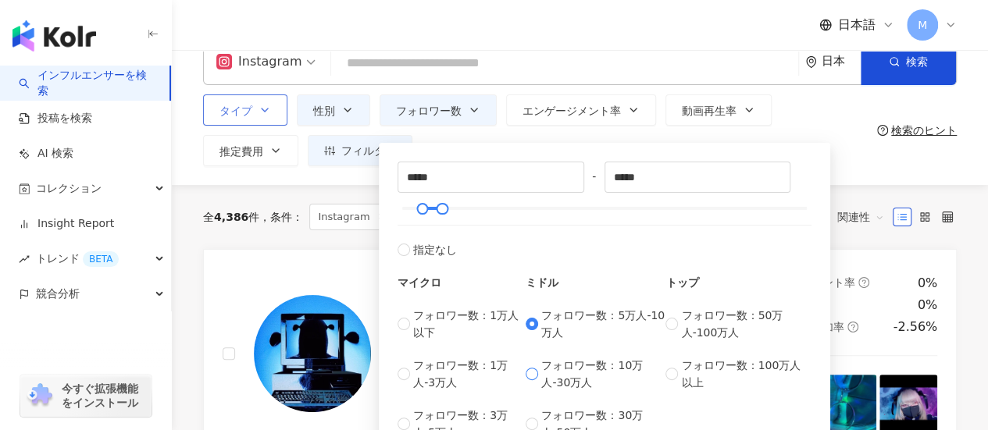
scroll to position [78, 0]
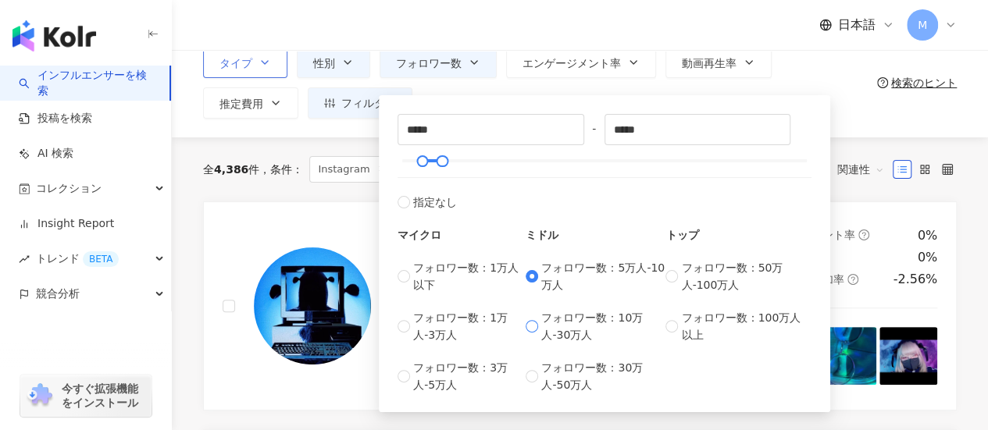
click at [543, 319] on span "フォロワー数：10万人-30万人" at bounding box center [603, 326] width 124 height 34
type input "******"
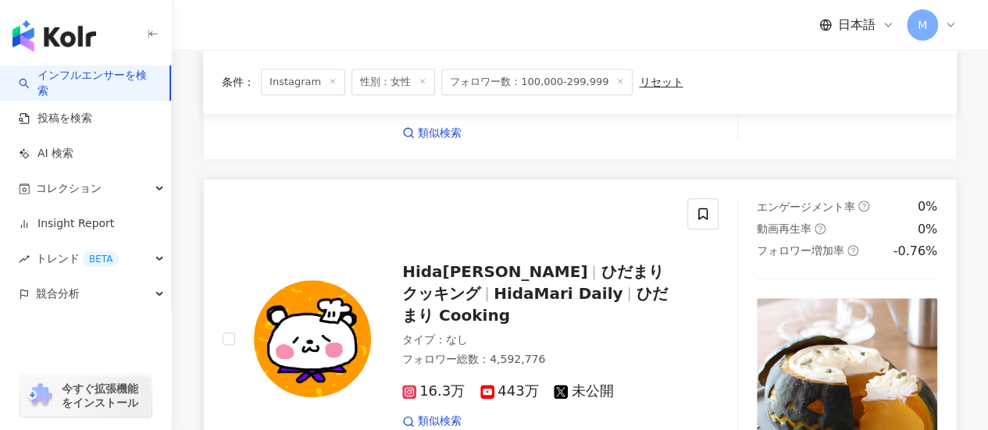
scroll to position [390, 0]
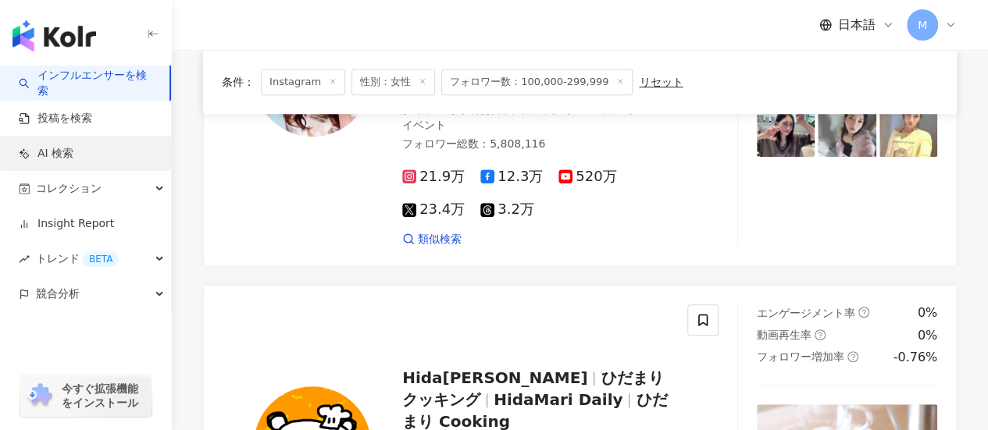
click at [55, 151] on link "AI 検索" at bounding box center [46, 154] width 55 height 16
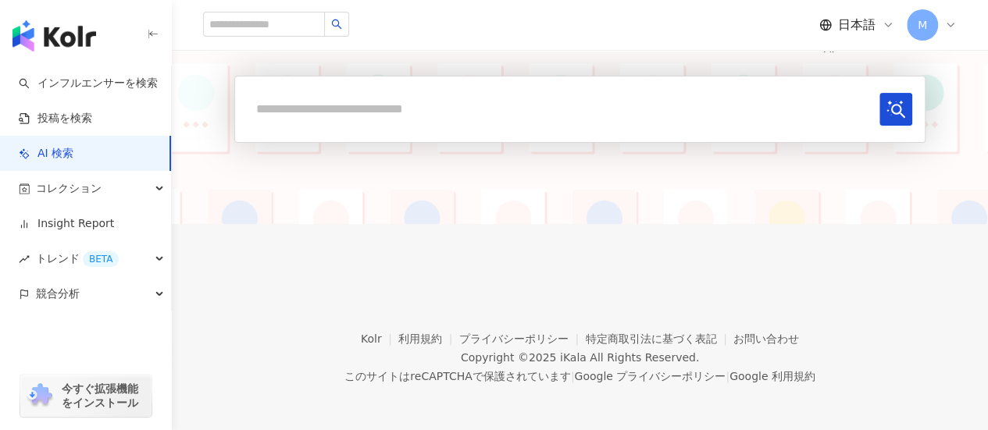
scroll to position [154, 0]
drag, startPoint x: 487, startPoint y: 143, endPoint x: 487, endPoint y: 120, distance: 22.6
click at [487, 141] on div "ひとつの語句からインフルエンサーをまとめて選出 Powered by Kolr AI 利用状況についてご意見をお聞かせください。 こちらから記入をお願いします" at bounding box center [579, 75] width 691 height 170
click at [489, 119] on input "text" at bounding box center [560, 107] width 625 height 32
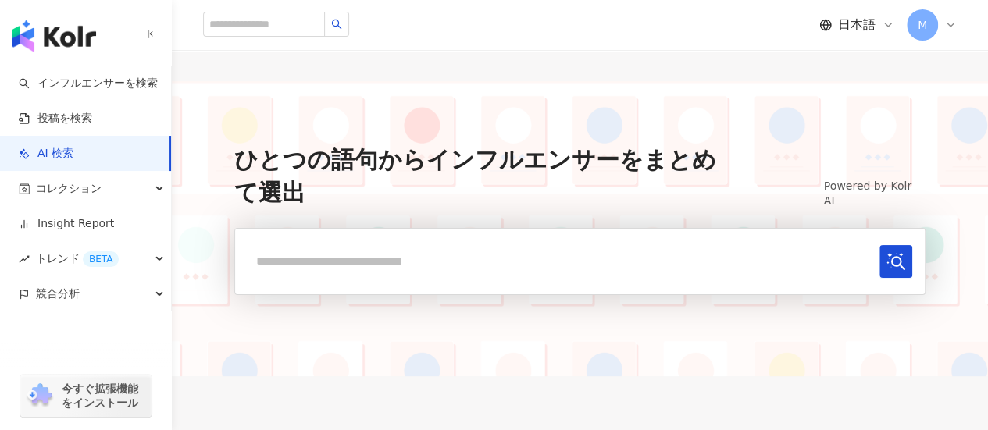
click at [419, 118] on div "ひとつの語句からインフルエンサーをまとめて選出 Powered by Kolr AI 利用状況についてご意見をお聞かせください。 こちらから記入をお願いします" at bounding box center [580, 228] width 816 height 295
click at [416, 284] on form at bounding box center [579, 261] width 691 height 67
click at [417, 272] on input "text" at bounding box center [560, 261] width 625 height 32
type input "*"
type input "****"
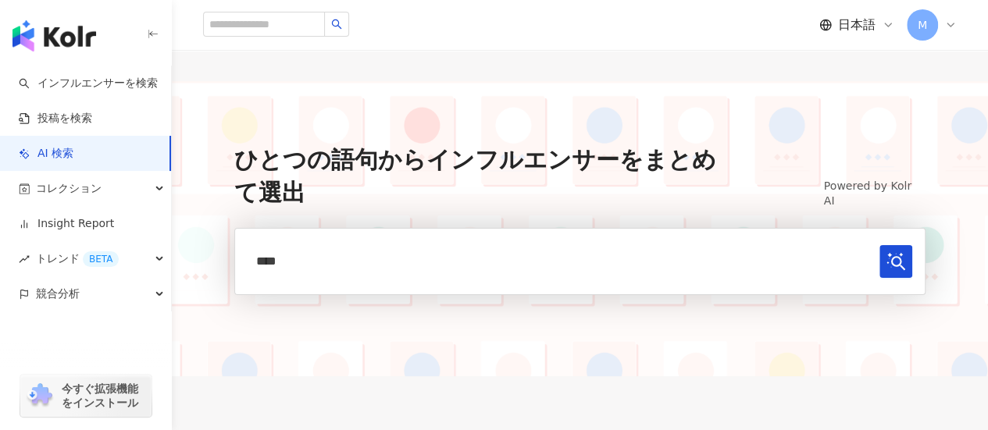
click at [879, 245] on button "submit" at bounding box center [895, 261] width 33 height 33
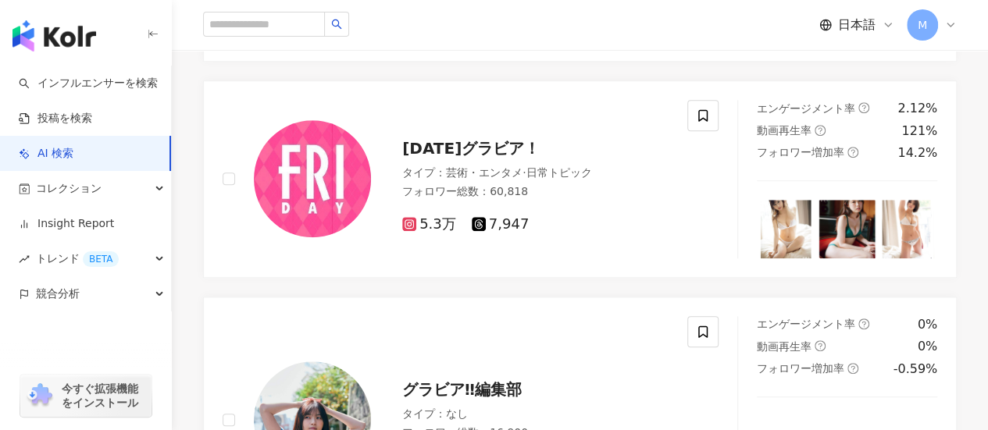
scroll to position [670, 0]
click at [433, 246] on div "FRIDAYグラビア！ タイプ ： 芸術・エンタメ · 日常トピック フォロワー総数 ： 60,818 5.3万 7,947" at bounding box center [455, 180] width 465 height 158
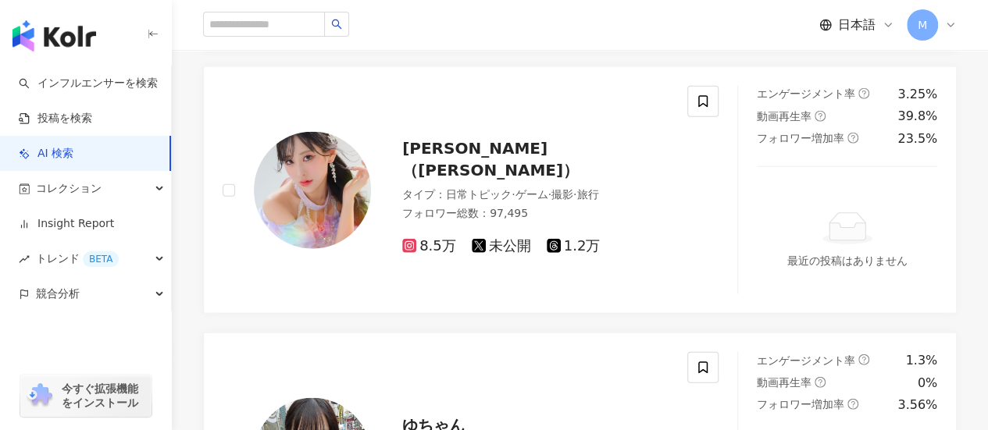
scroll to position [4746, 0]
click at [315, 173] on img at bounding box center [312, 189] width 117 height 117
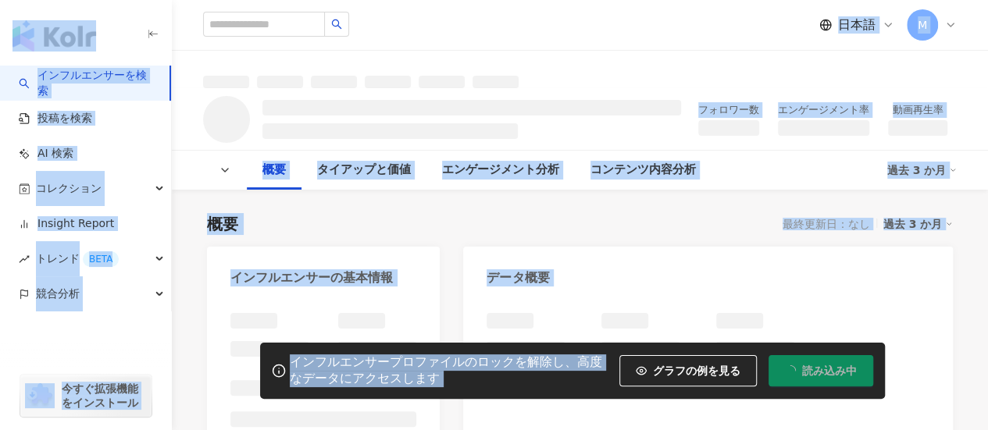
click at [743, 0] on html "インフルエンサーを検索 投稿を検索 AI 検索 コレクション Insight Report トレンド BETA 競合分析 今すぐ拡張機能をインストール 日本語…" at bounding box center [494, 215] width 988 height 430
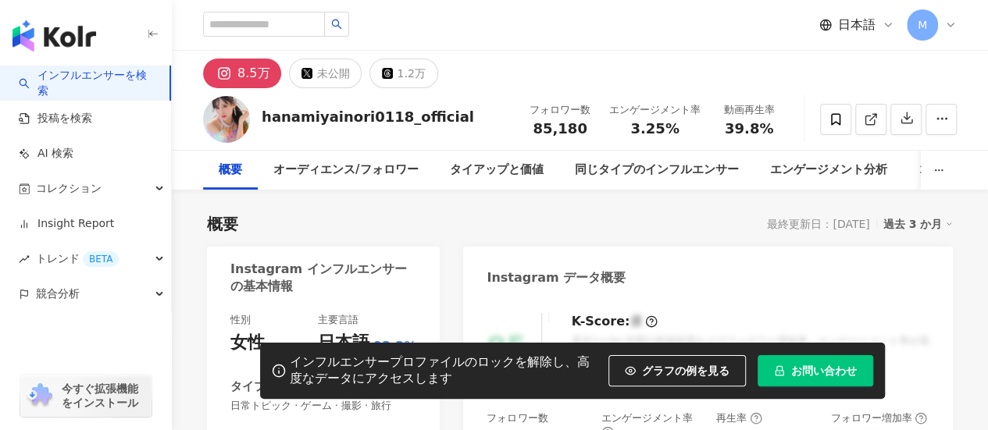
click at [396, 271] on div "Instagram インフルエンサーの基本情報" at bounding box center [319, 278] width 178 height 35
